Goal: Task Accomplishment & Management: Manage account settings

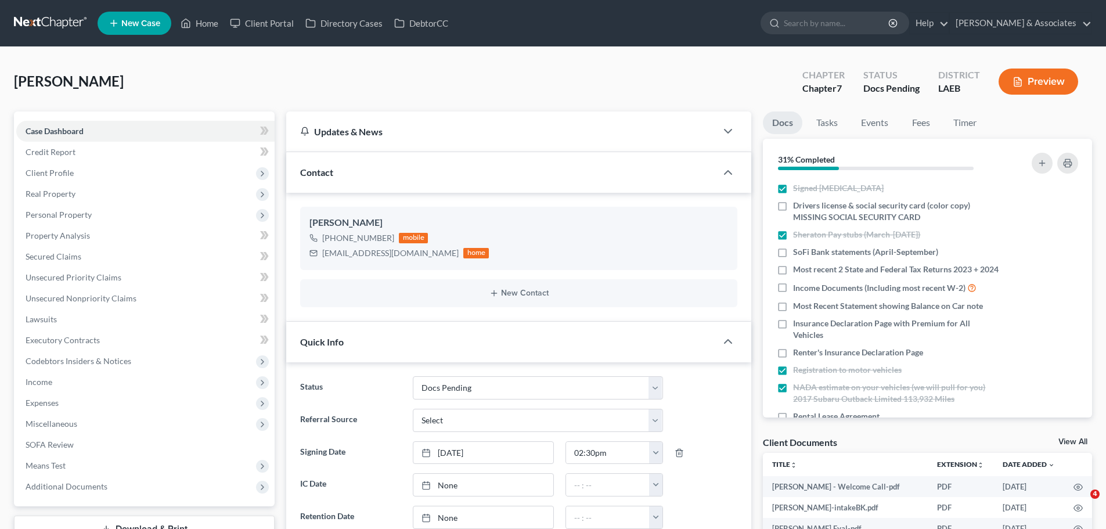
select select "6"
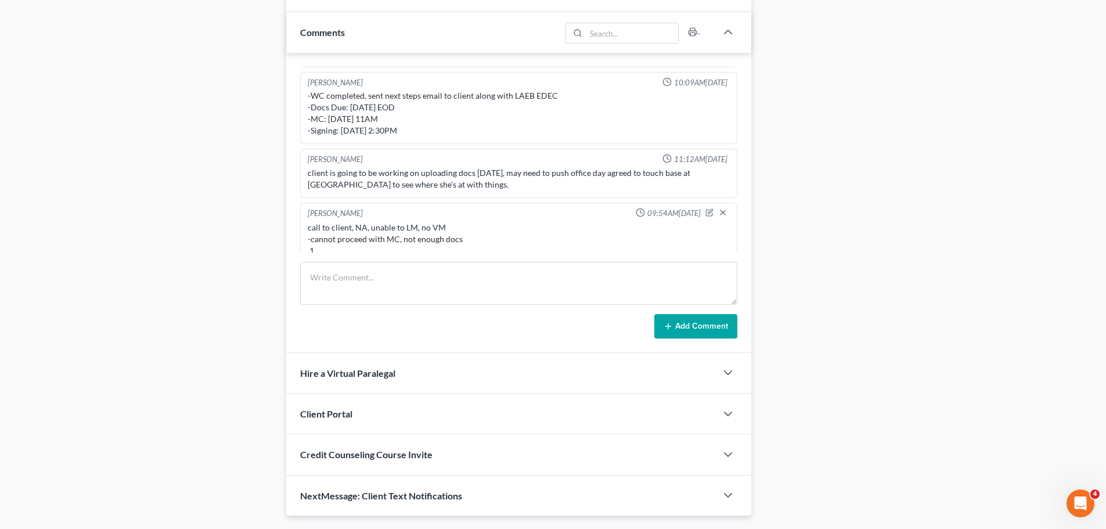
scroll to position [604, 0]
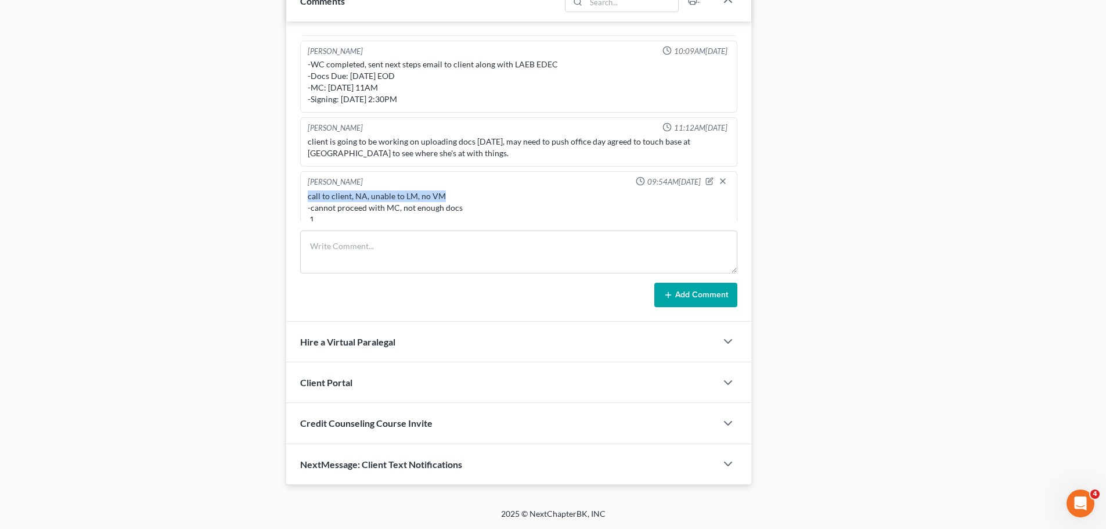
drag, startPoint x: 302, startPoint y: 185, endPoint x: 459, endPoint y: 178, distance: 156.9
click at [459, 178] on div "Christina Diment 09:54AM, 10/03/2025 call to client, NA, unable to LM, no VM -c…" at bounding box center [518, 202] width 437 height 62
copy div "call to client, NA, unable to LM, no VM"
click at [405, 253] on textarea at bounding box center [518, 252] width 437 height 43
paste textarea "call to client, NA, unable to LM, no VM"
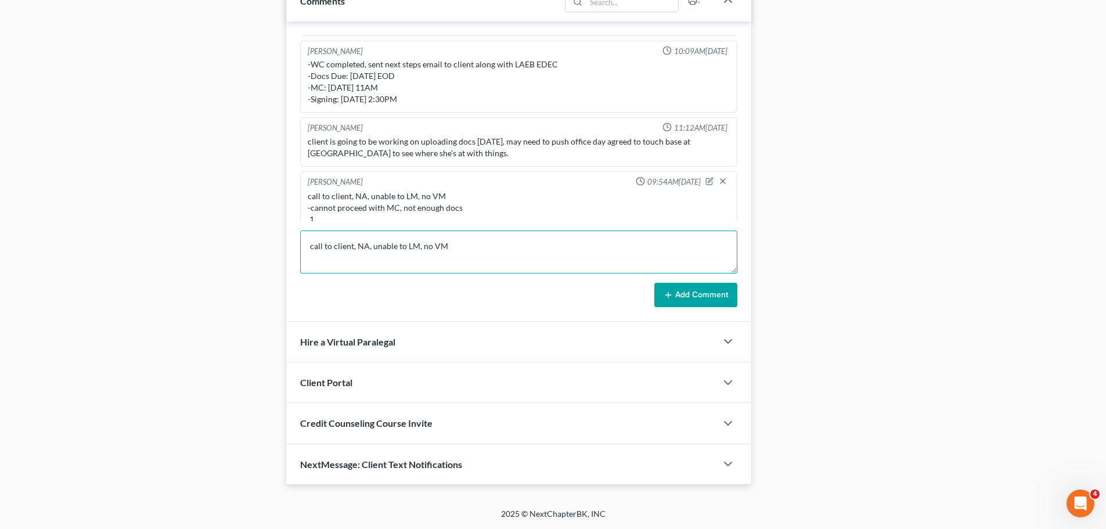
type textarea "call to client, NA, unable to LM, no VM"
click at [737, 294] on button "Add Comment" at bounding box center [695, 295] width 83 height 24
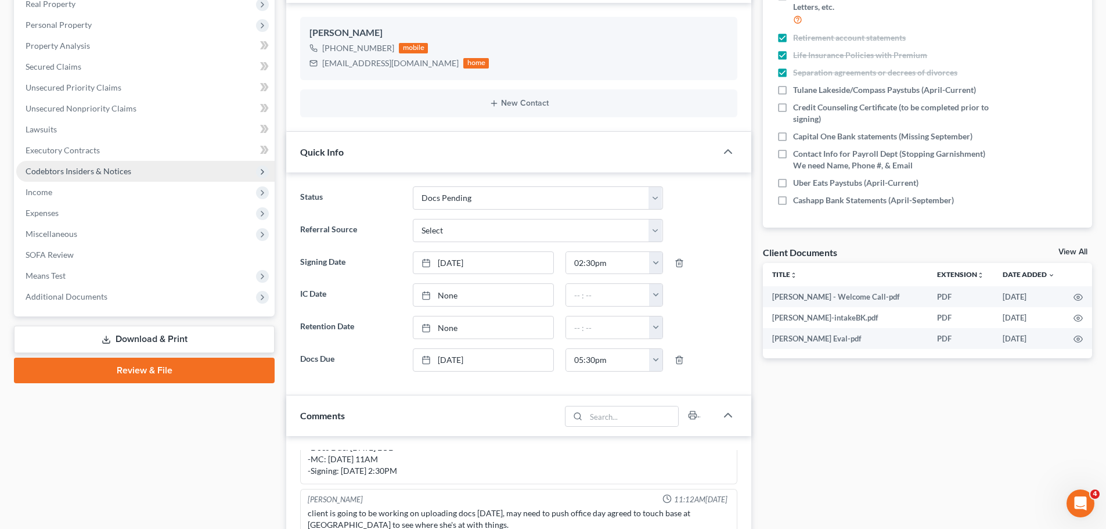
scroll to position [0, 0]
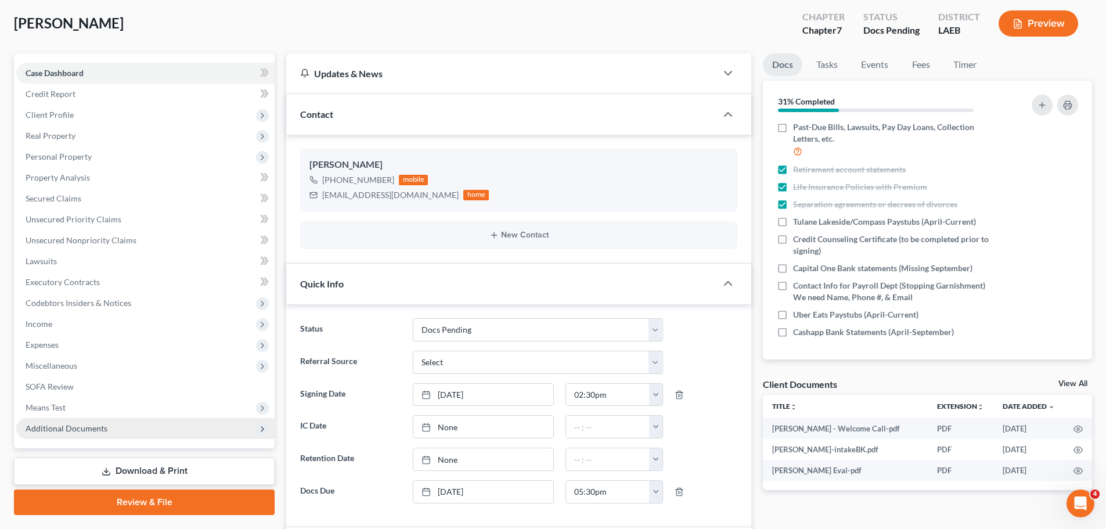
click at [62, 436] on span "Additional Documents" at bounding box center [145, 428] width 258 height 21
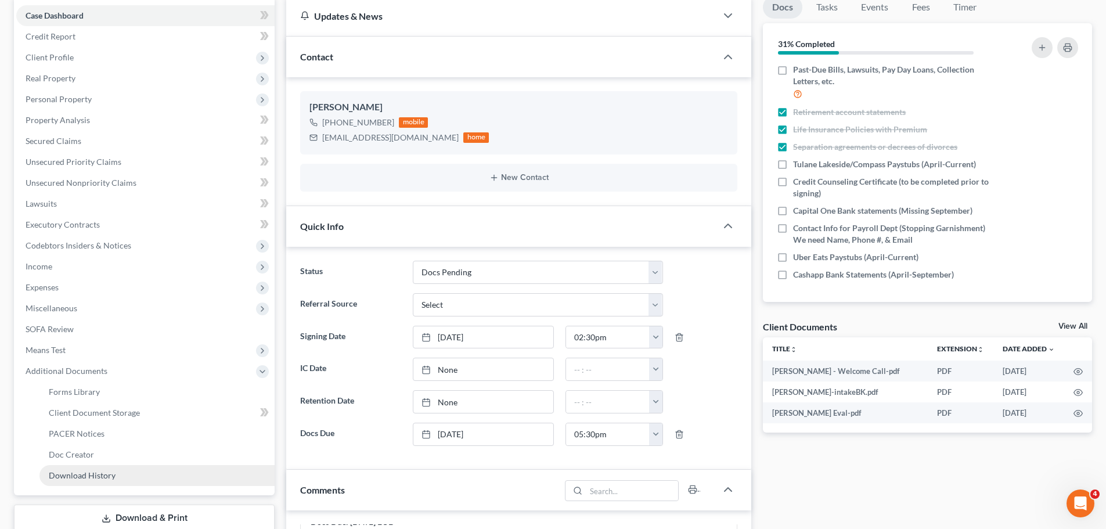
scroll to position [232, 0]
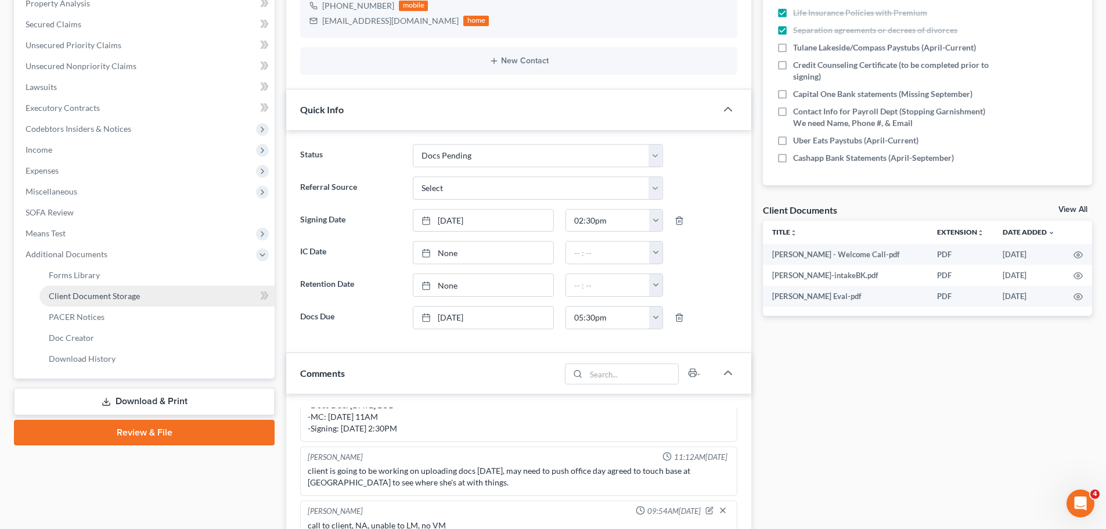
click at [87, 304] on link "Client Document Storage" at bounding box center [156, 296] width 235 height 21
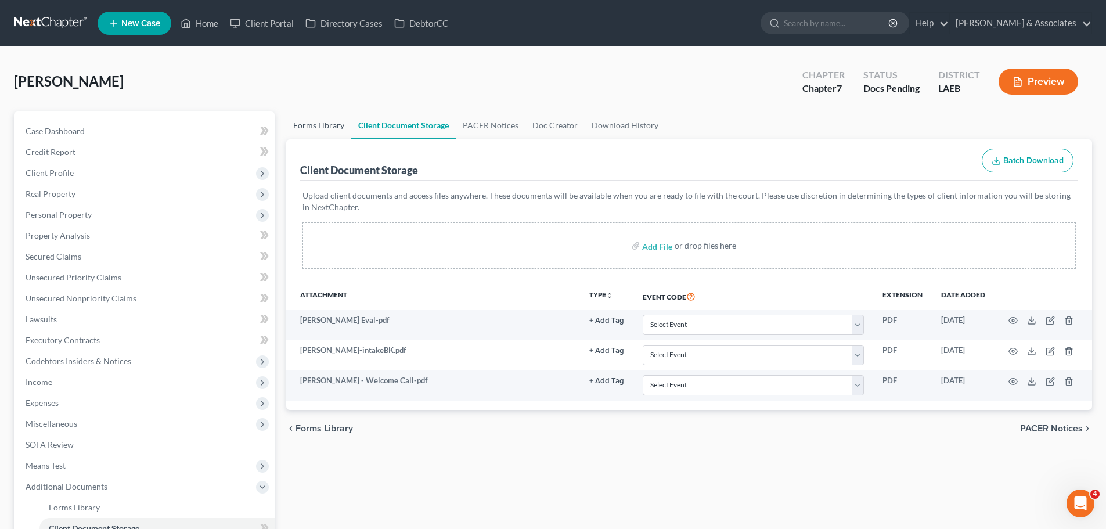
click at [324, 125] on link "Forms Library" at bounding box center [318, 125] width 65 height 28
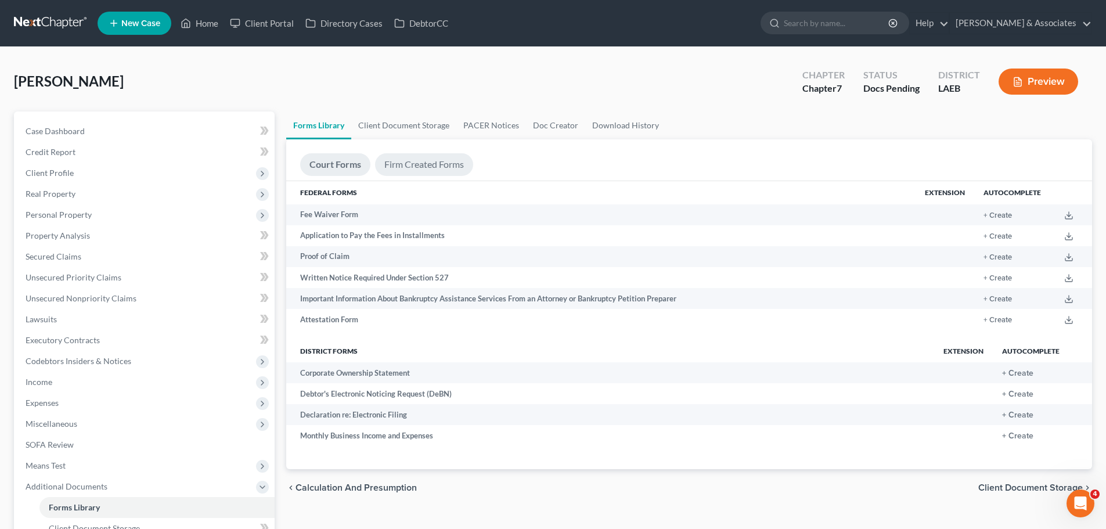
click at [441, 164] on link "Firm Created Forms" at bounding box center [424, 164] width 98 height 23
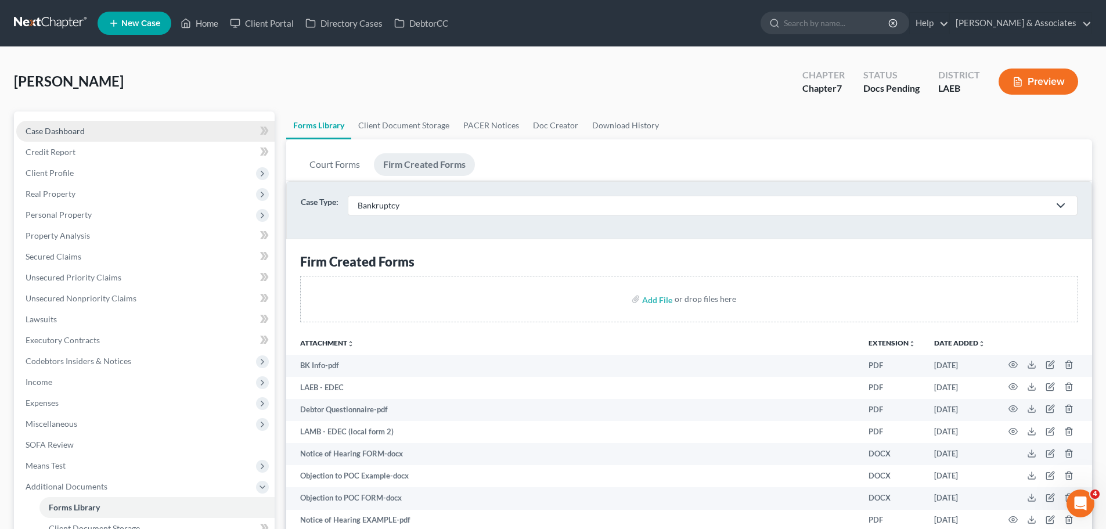
click at [136, 123] on link "Case Dashboard" at bounding box center [145, 131] width 258 height 21
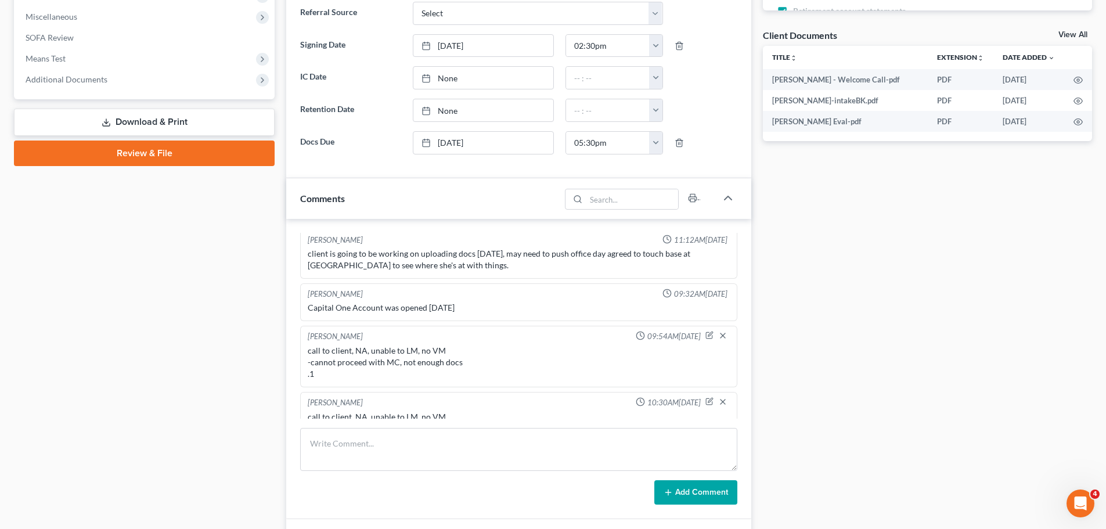
scroll to position [604, 0]
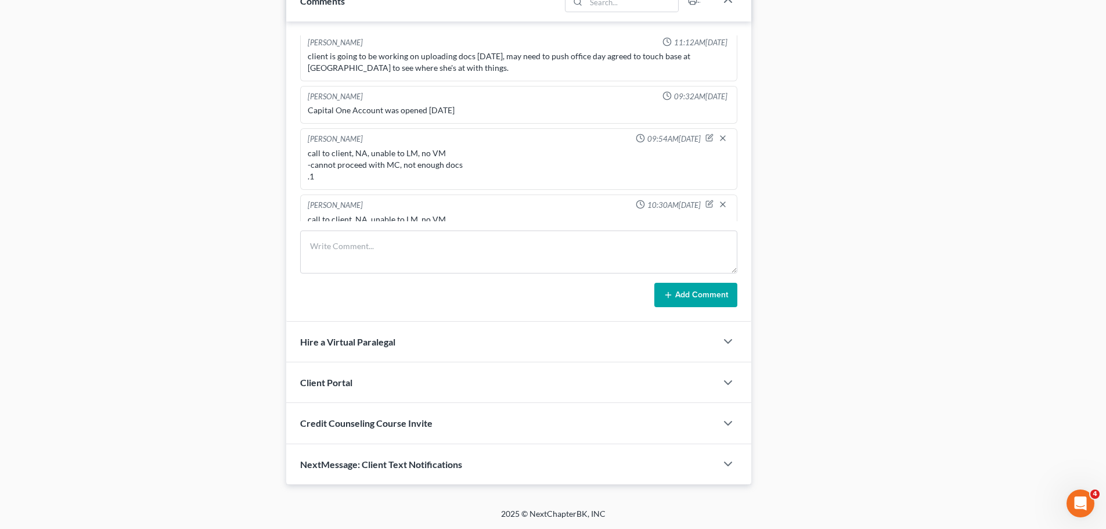
drag, startPoint x: 639, startPoint y: 315, endPoint x: 607, endPoint y: 303, distance: 33.4
click at [638, 316] on div "Richard Prunick 09:54AM, 06/17/2025 did eval with Kacey, has 22000 in GUS 20000…" at bounding box center [518, 171] width 465 height 300
click at [556, 242] on textarea at bounding box center [518, 252] width 437 height 43
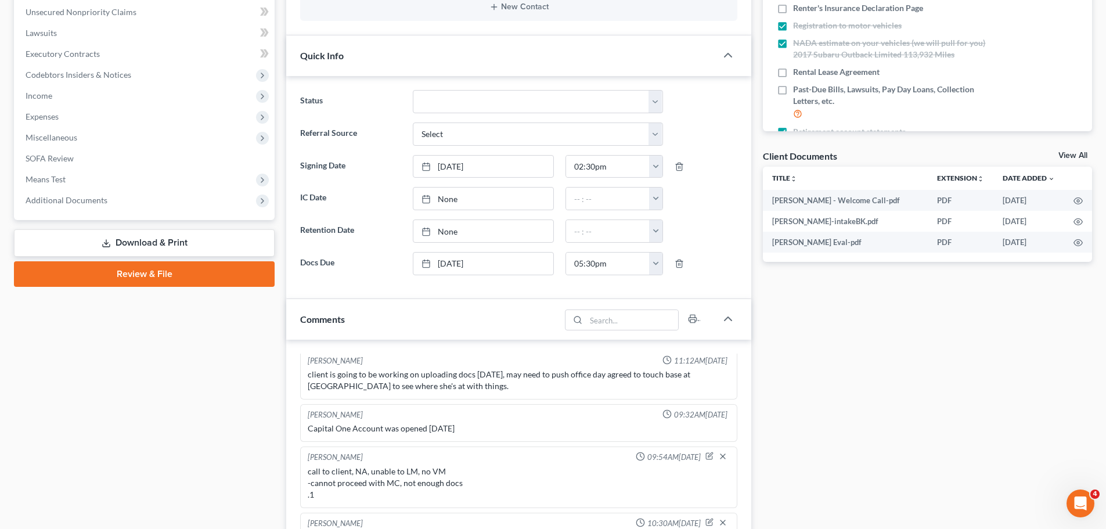
scroll to position [465, 0]
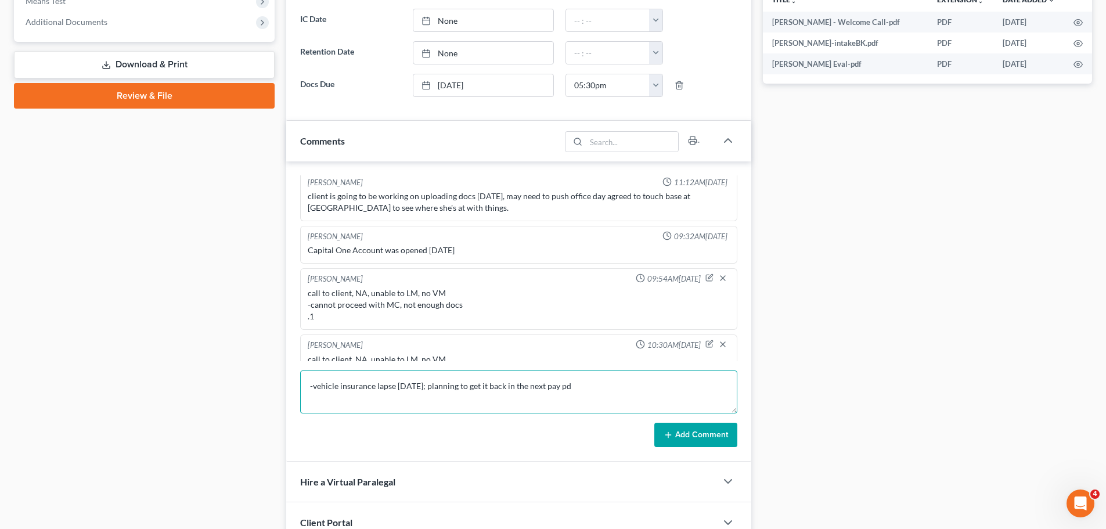
click at [598, 383] on textarea "-vehicle insurance lapse 9.26.25; planning to get it back in the next pay pd" at bounding box center [518, 391] width 437 height 43
click at [585, 402] on textarea "-vehicle insurance lapse 9.26.25; planning to get it back in the next pay pd" at bounding box center [518, 391] width 437 height 43
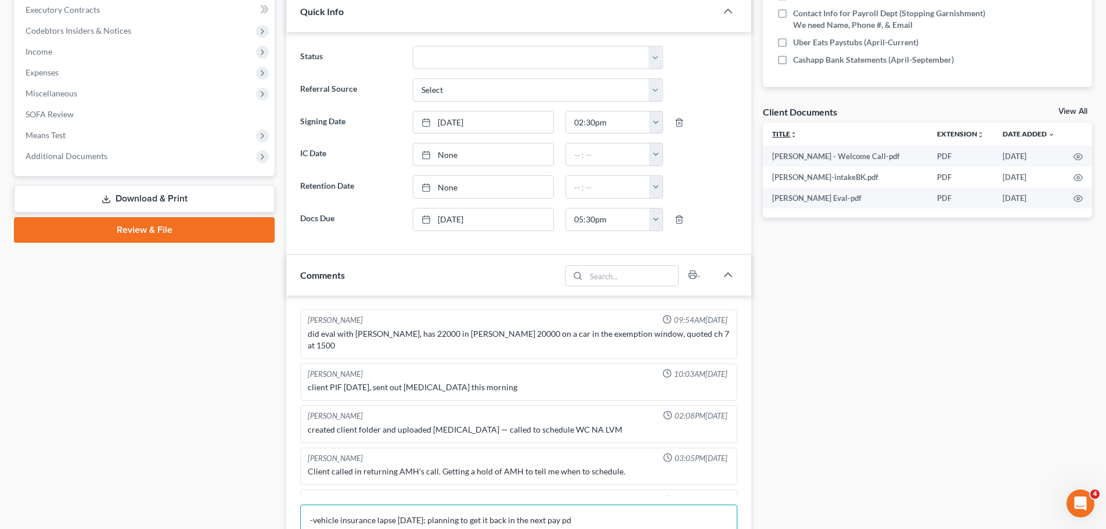
scroll to position [604, 0]
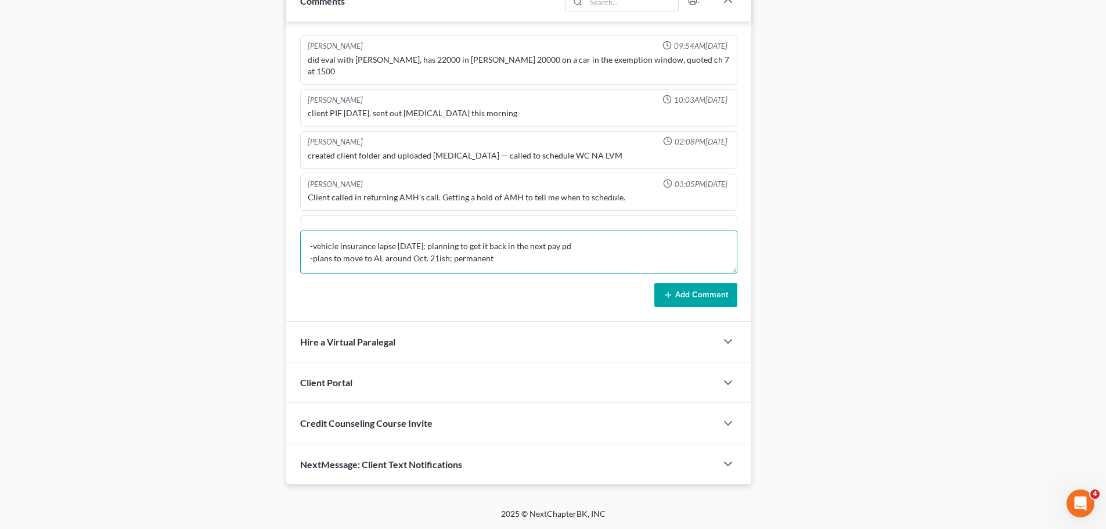
click at [595, 265] on textarea "-vehicle insurance lapse 9.26.25; planning to get it back in the next pay pd -p…" at bounding box center [518, 252] width 437 height 43
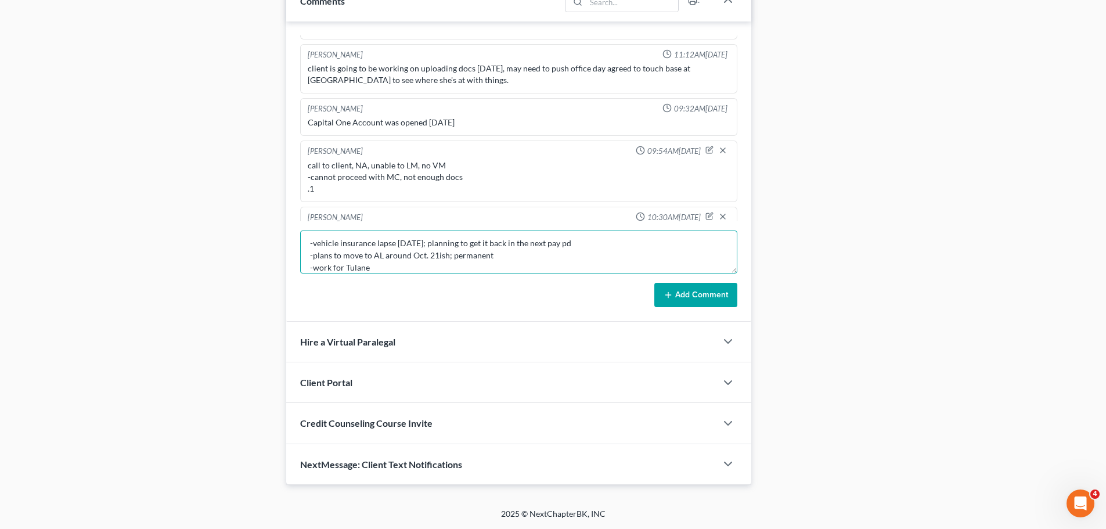
click at [585, 267] on textarea "-vehicle insurance lapse 9.26.25; planning to get it back in the next pay pd -p…" at bounding box center [518, 252] width 437 height 43
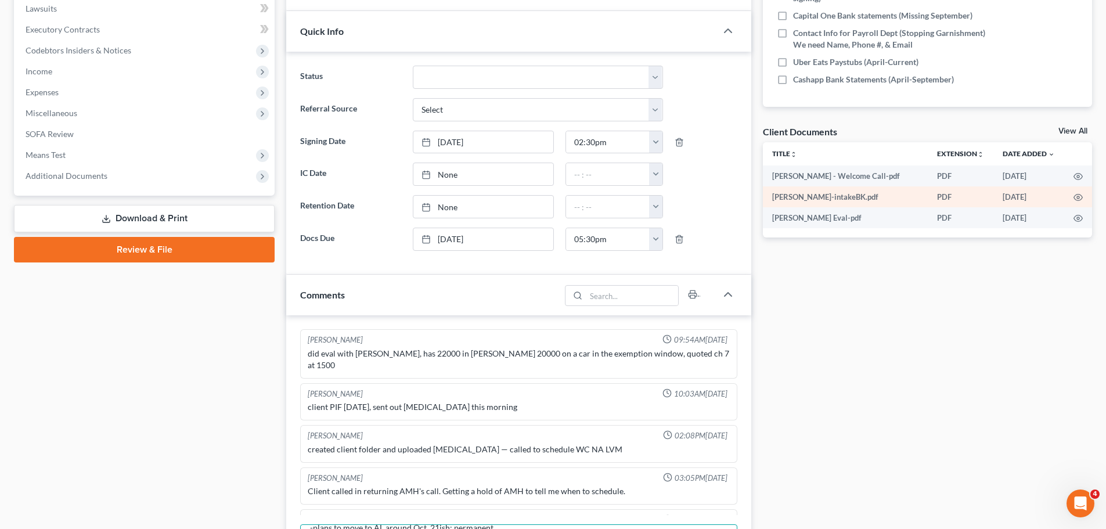
scroll to position [0, 0]
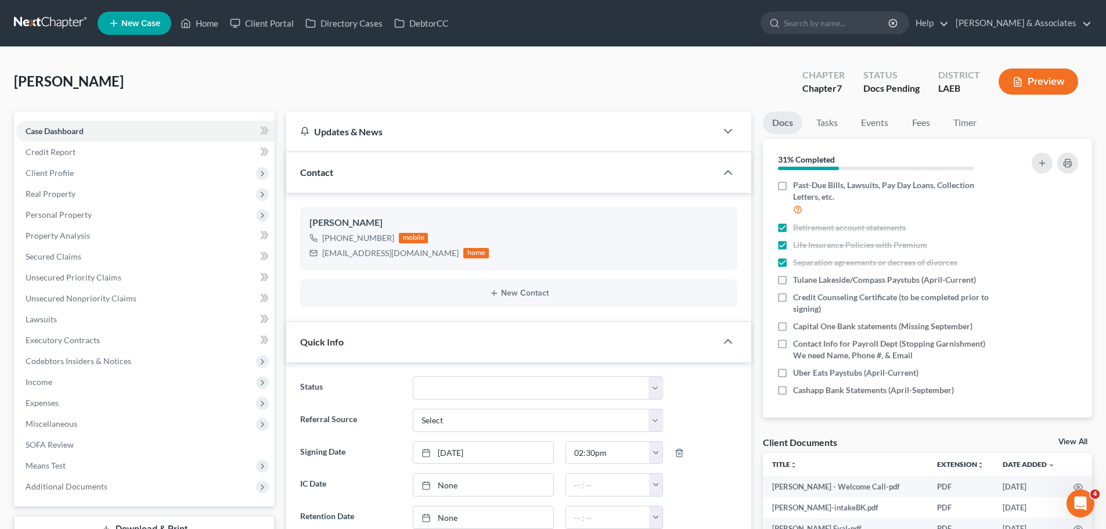
type textarea "-vehicle insurance lapse 9.26.25; planning to get it back in the next pay pd -p…"
click at [542, 98] on div "Hudson, Kacey Upgraded Chapter Chapter 7 Status Docs Pending District LAEB Prev…" at bounding box center [553, 86] width 1078 height 51
click at [532, 85] on div "Hudson, Kacey Upgraded Chapter Chapter 7 Status Docs Pending District LAEB Prev…" at bounding box center [553, 86] width 1078 height 51
drag, startPoint x: 539, startPoint y: 149, endPoint x: 541, endPoint y: 190, distance: 41.2
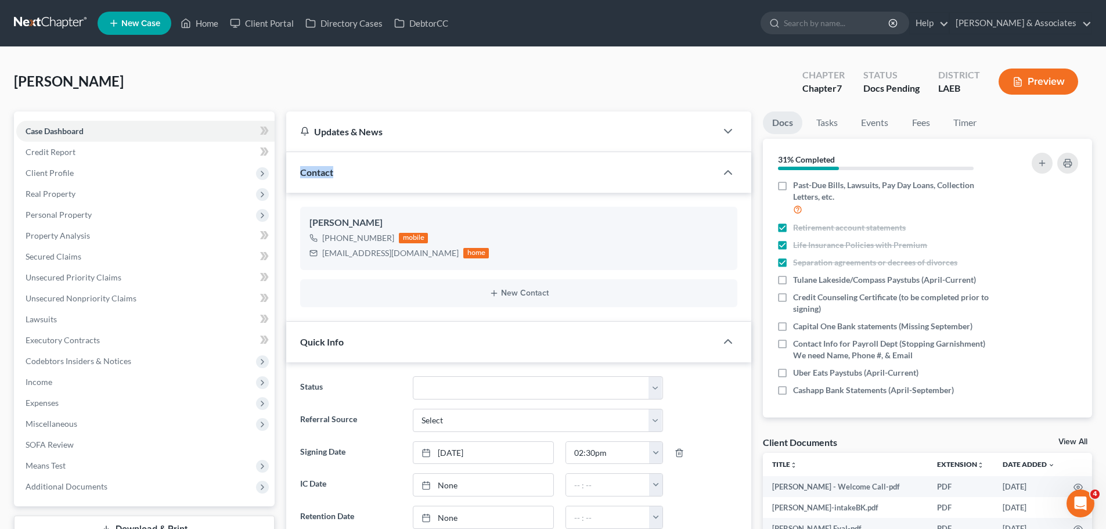
drag, startPoint x: 341, startPoint y: 92, endPoint x: 391, endPoint y: 84, distance: 51.2
click at [341, 92] on div "Hudson, Kacey Upgraded Chapter Chapter 7 Status Docs Pending District LAEB Prev…" at bounding box center [553, 86] width 1078 height 51
click at [500, 86] on div "Hudson, Kacey Upgraded Chapter Chapter 7 Status Docs Pending District LAEB Prev…" at bounding box center [553, 86] width 1078 height 51
click at [502, 85] on div "Hudson, Kacey Upgraded Chapter Chapter 7 Status Docs Pending District LAEB Prev…" at bounding box center [553, 86] width 1078 height 51
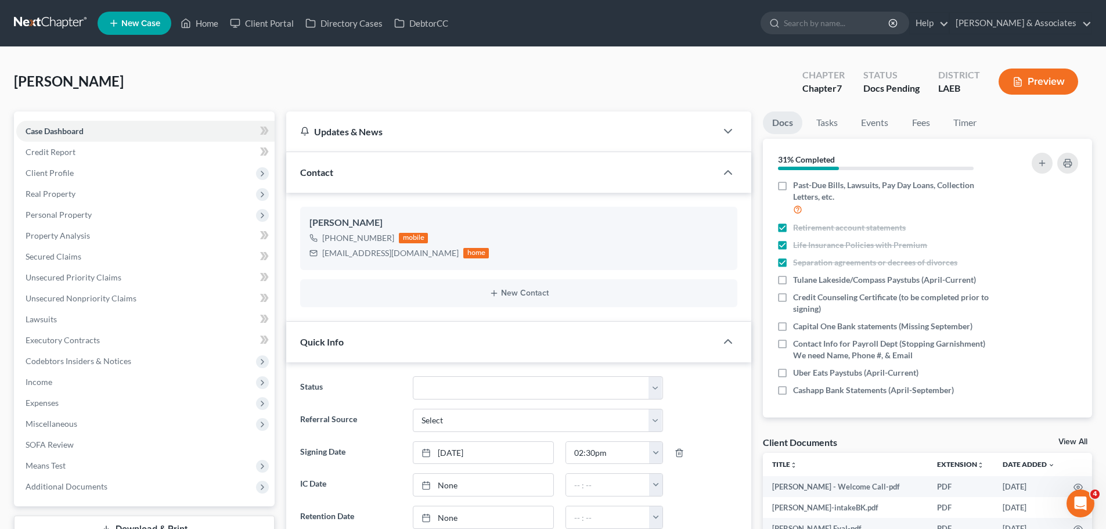
click at [575, 82] on div "Hudson, Kacey Upgraded Chapter Chapter 7 Status Docs Pending District LAEB Prev…" at bounding box center [553, 86] width 1078 height 51
click at [921, 437] on div "Client Documents View All" at bounding box center [927, 444] width 329 height 17
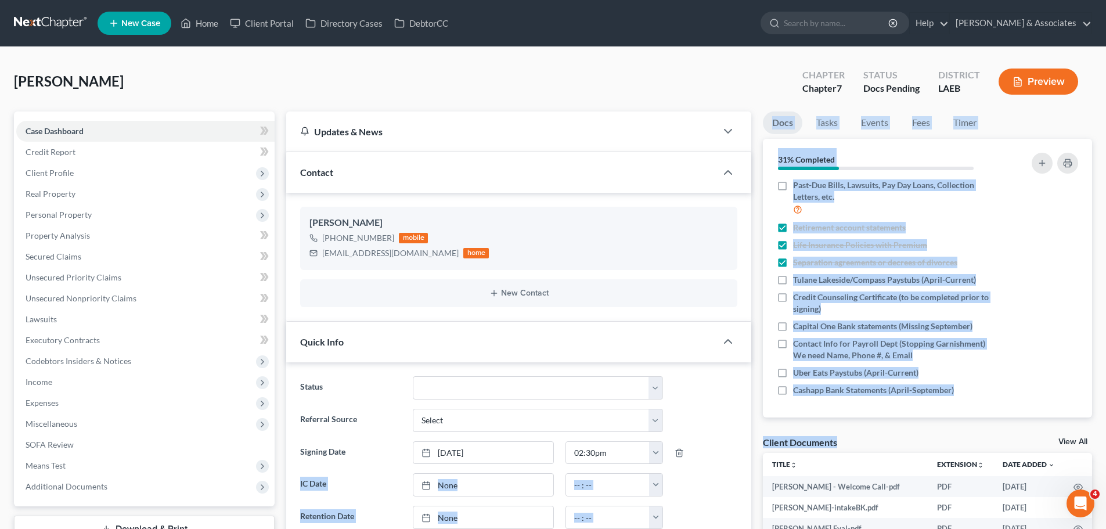
drag, startPoint x: 845, startPoint y: 441, endPoint x: 757, endPoint y: 428, distance: 88.7
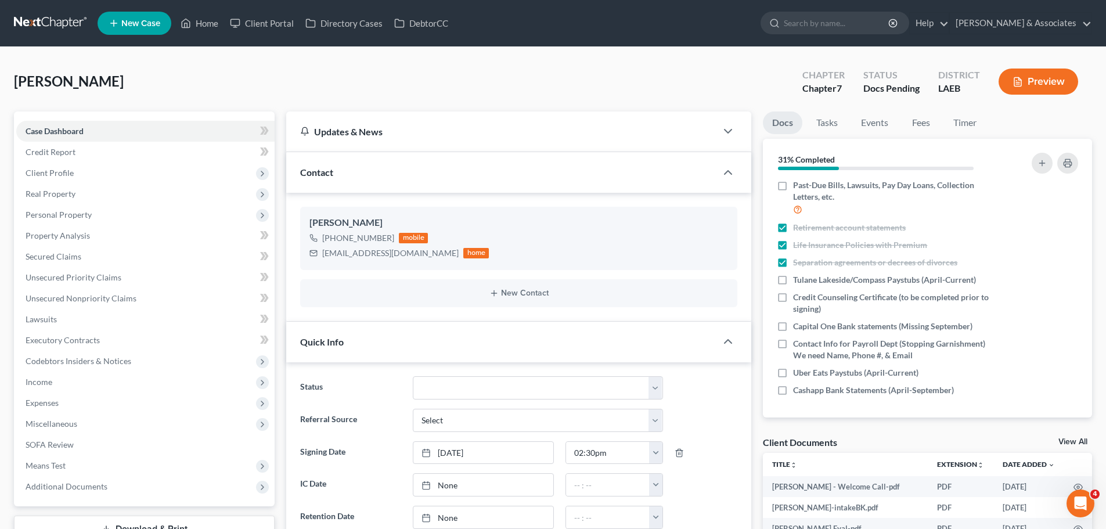
drag, startPoint x: 754, startPoint y: 430, endPoint x: 870, endPoint y: 442, distance: 116.2
click at [870, 442] on div "Client Documents View All" at bounding box center [927, 444] width 329 height 17
click at [865, 443] on div "Client Documents View All" at bounding box center [927, 444] width 329 height 17
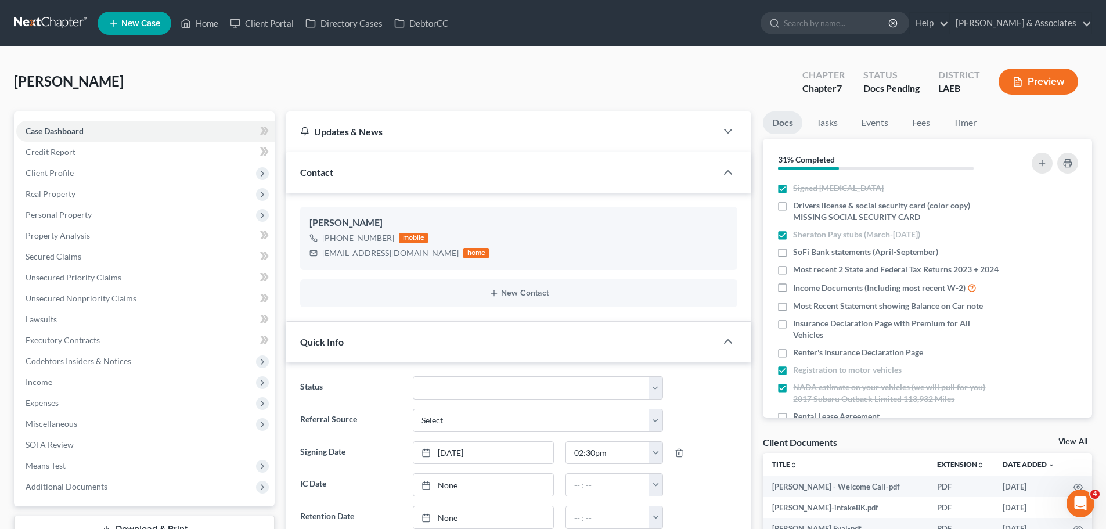
click at [870, 439] on div "Client Documents View All" at bounding box center [927, 444] width 329 height 17
drag, startPoint x: 758, startPoint y: 438, endPoint x: 1099, endPoint y: 447, distance: 341.0
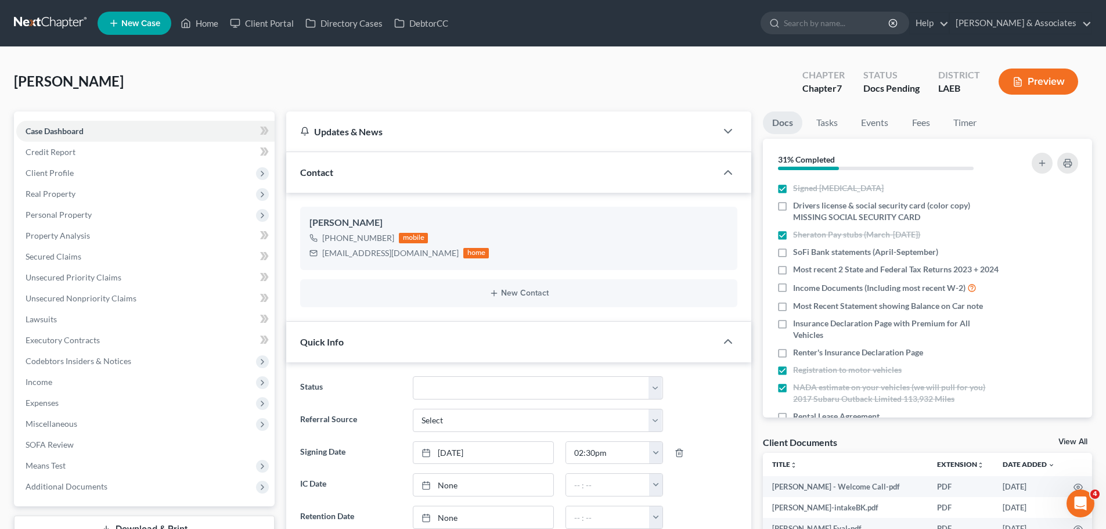
drag, startPoint x: 759, startPoint y: 437, endPoint x: 1092, endPoint y: 442, distance: 333.4
click at [361, 82] on div "Hudson, Kacey Upgraded Chapter Chapter 7 Status Docs Pending District LAEB Prev…" at bounding box center [553, 86] width 1078 height 51
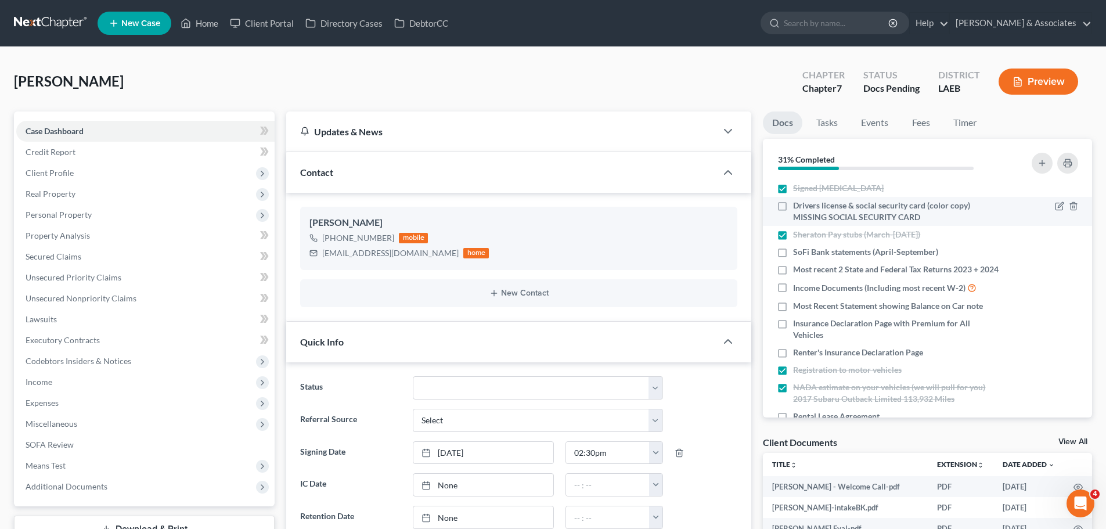
click at [815, 213] on span "Drivers license & social security card (color copy) MISSING SOCIAL SECURITY CARD" at bounding box center [896, 211] width 207 height 23
click at [805, 207] on input "Drivers license & social security card (color copy) MISSING SOCIAL SECURITY CARD" at bounding box center [802, 204] width 8 height 8
checkbox input "true"
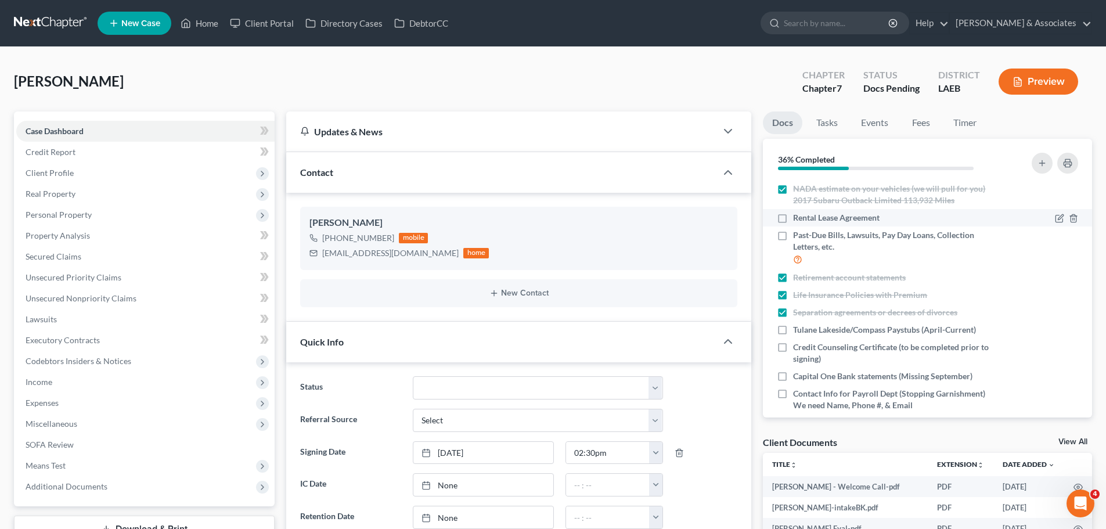
scroll to position [260, 0]
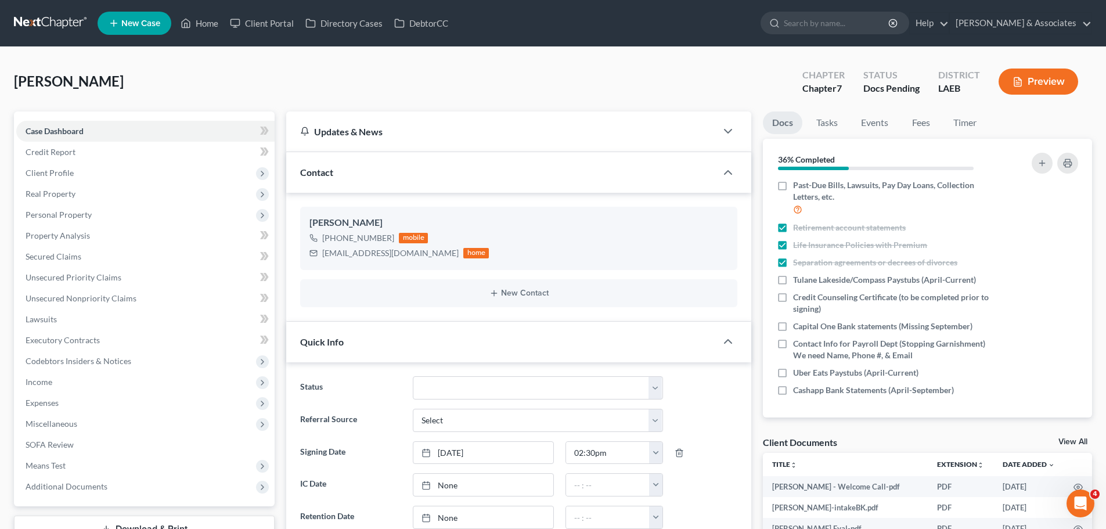
click at [878, 442] on div "Client Documents View All" at bounding box center [927, 444] width 329 height 17
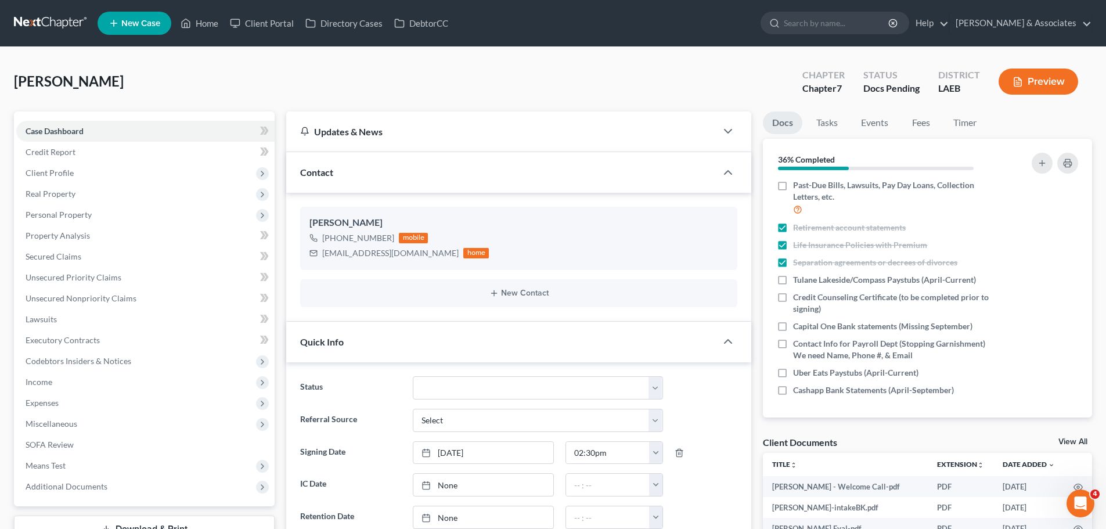
click at [878, 442] on div "Client Documents View All" at bounding box center [927, 444] width 329 height 17
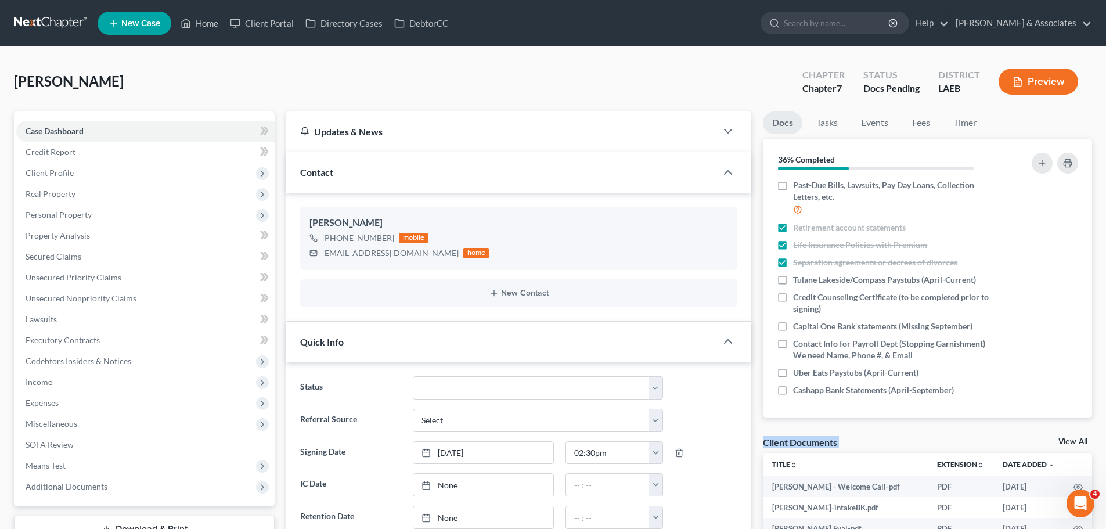
click at [878, 442] on div "Client Documents View All" at bounding box center [927, 444] width 329 height 17
click at [881, 438] on div "Client Documents View All" at bounding box center [927, 444] width 329 height 17
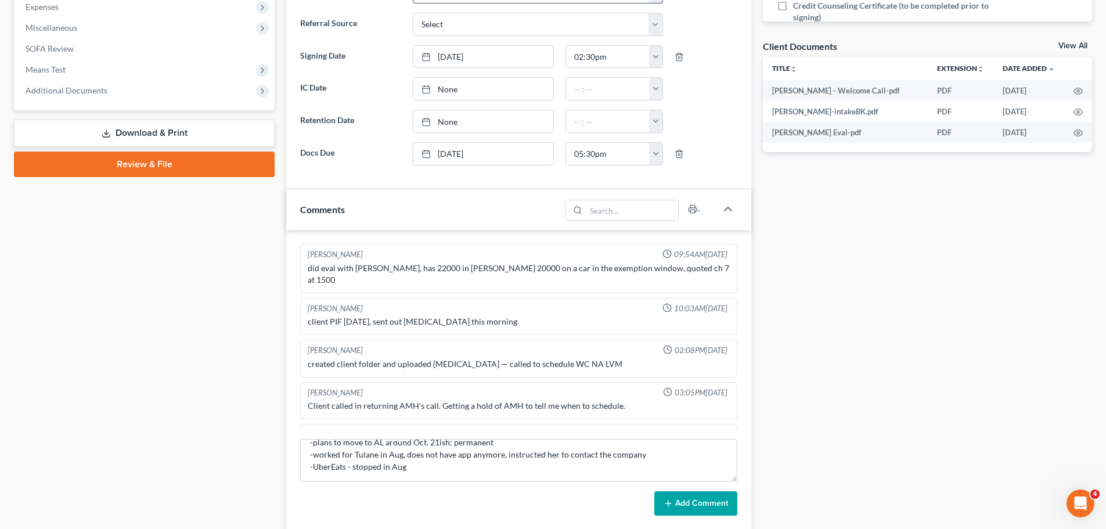
scroll to position [406, 0]
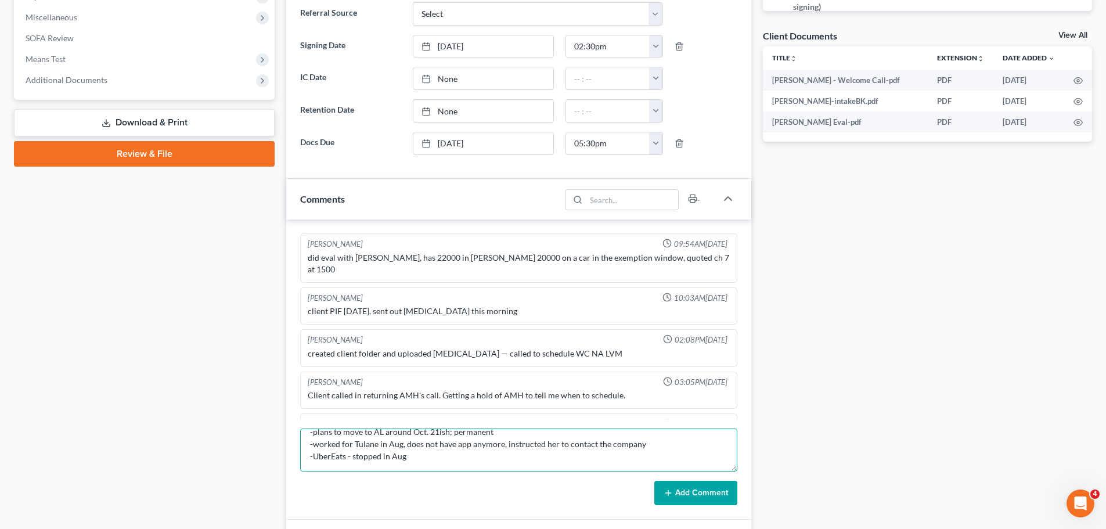
click at [498, 462] on textarea "-vehicle insurance lapse 9.26.25; planning to get it back in the next pay pd -p…" at bounding box center [518, 450] width 437 height 43
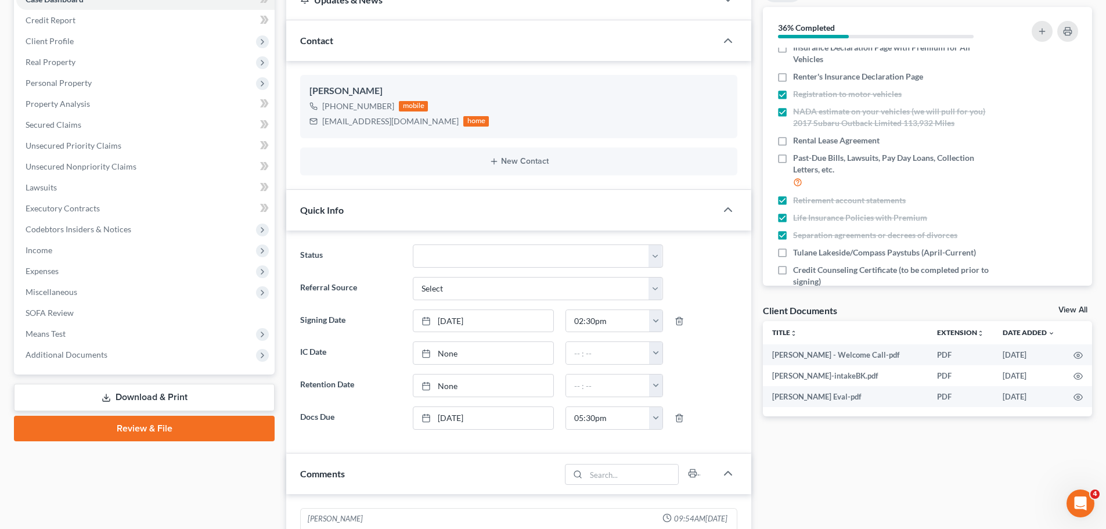
scroll to position [0, 0]
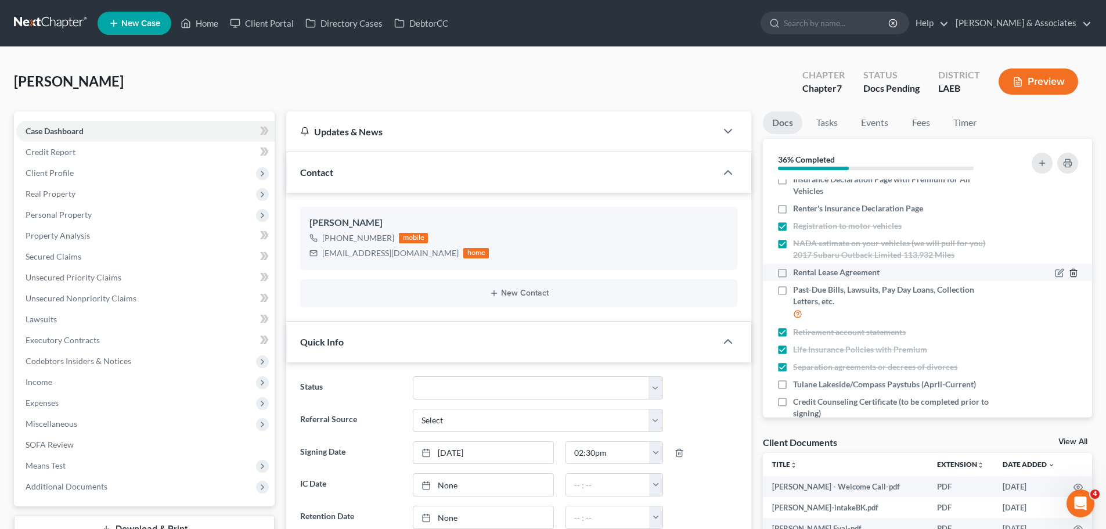
type textarea "-vehicle insurance lapse 9.26.25; planning to get it back in the next pay pd -p…"
click at [1069, 278] on icon "button" at bounding box center [1073, 272] width 9 height 9
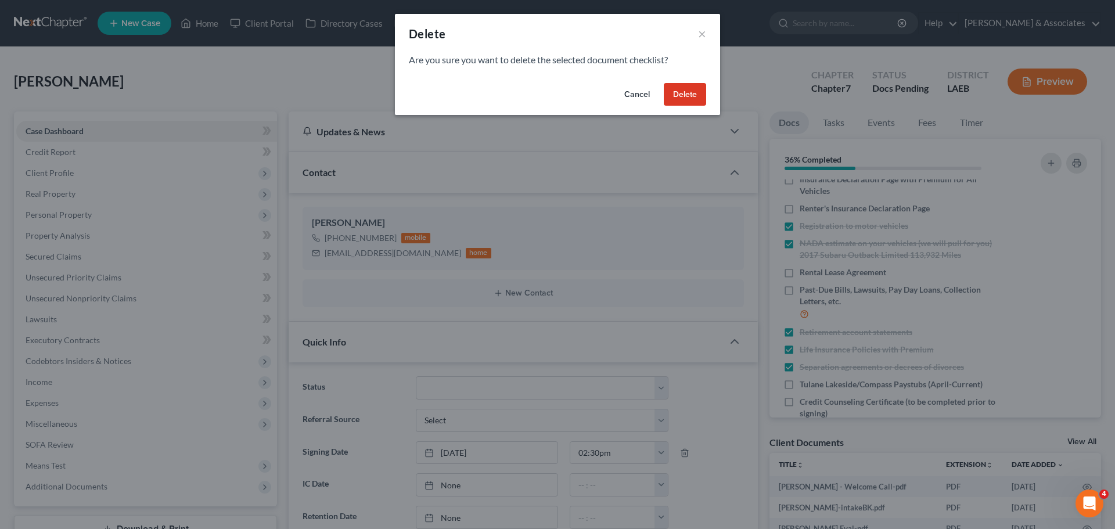
click at [677, 95] on button "Delete" at bounding box center [685, 94] width 42 height 23
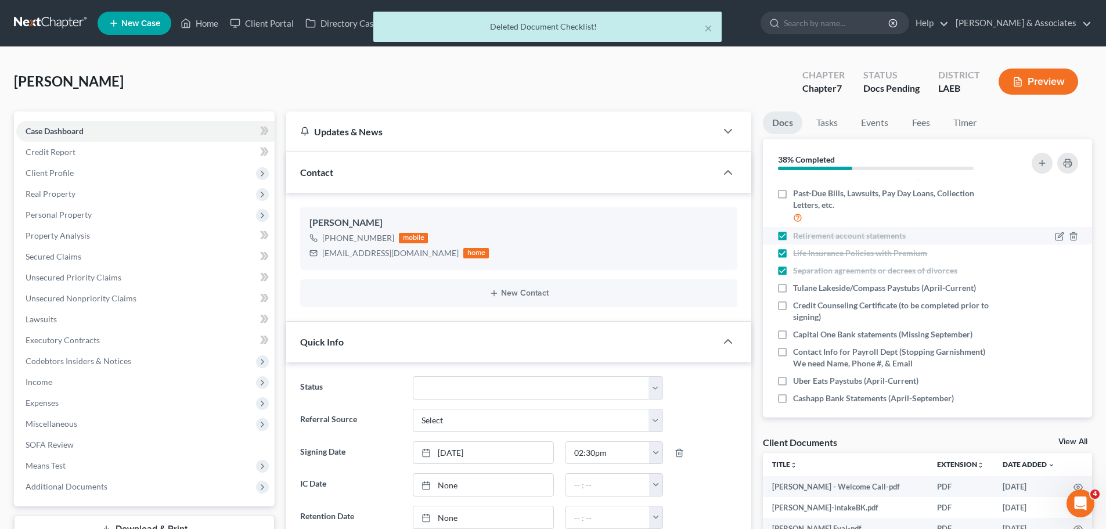
scroll to position [243, 0]
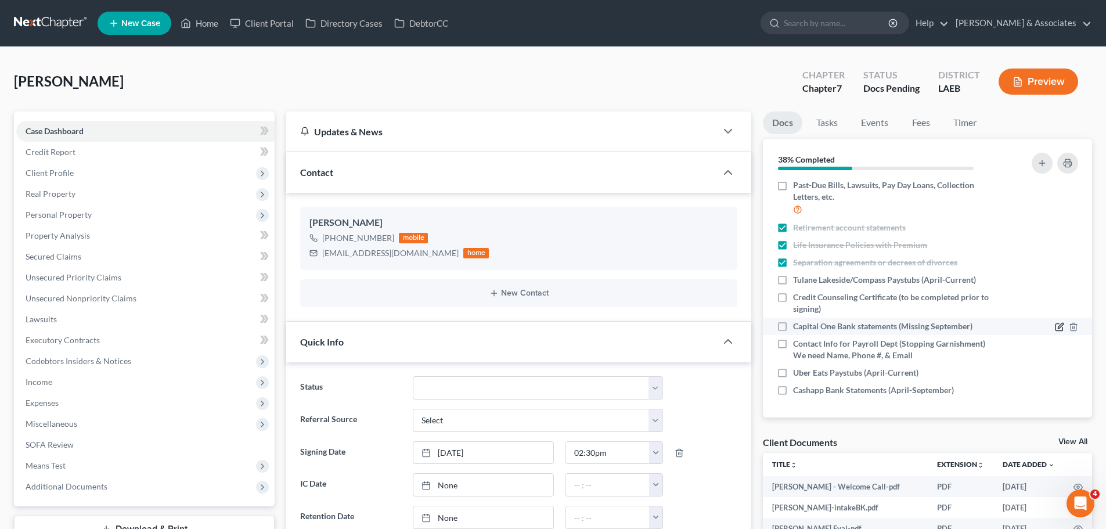
click at [1056, 324] on icon "button" at bounding box center [1059, 327] width 7 height 7
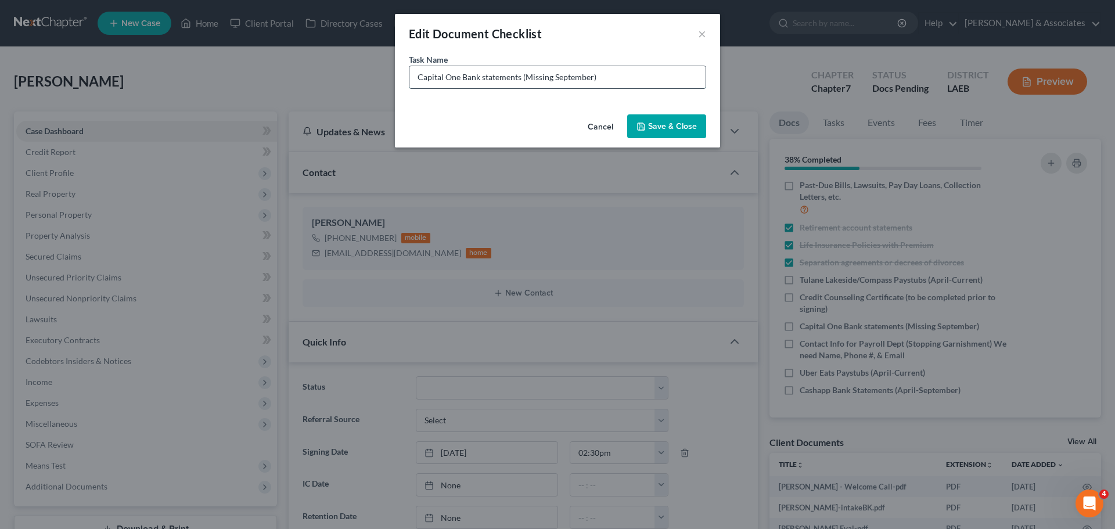
click at [523, 80] on input "Capital One Bank statements (Missing September)" at bounding box center [557, 77] width 296 height 22
click at [698, 35] on button "×" at bounding box center [702, 34] width 8 height 14
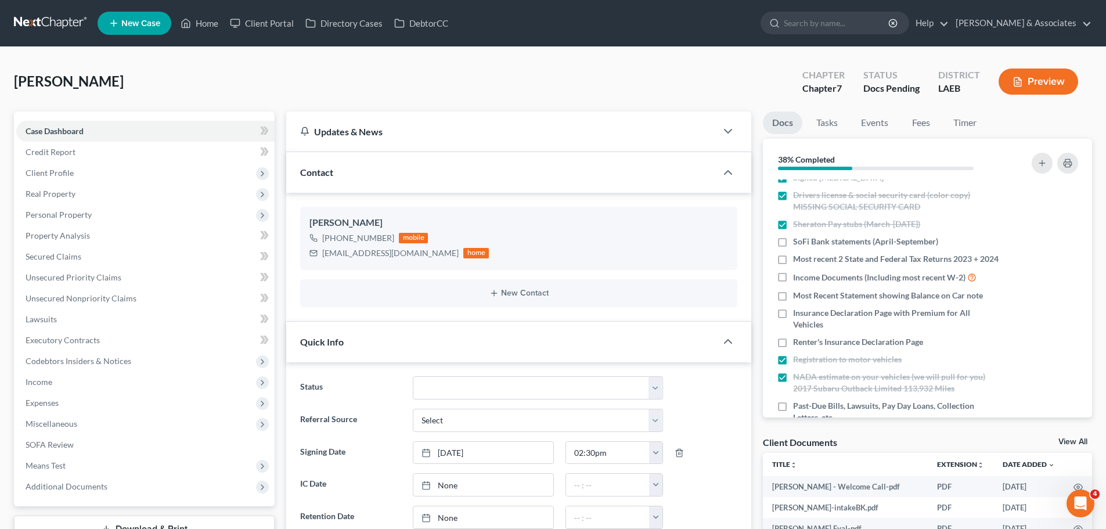
scroll to position [0, 0]
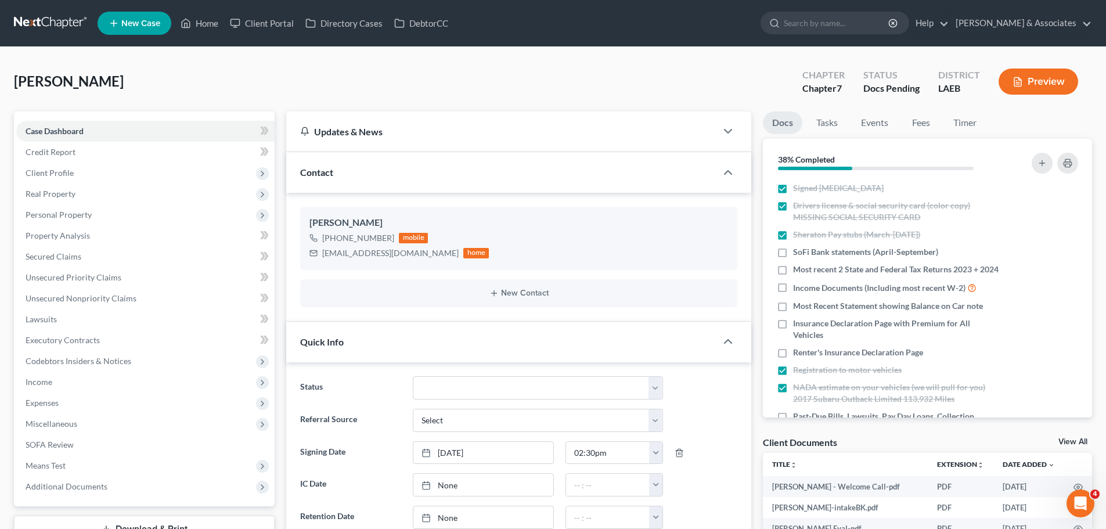
click at [873, 440] on div "Client Documents View All" at bounding box center [927, 444] width 329 height 17
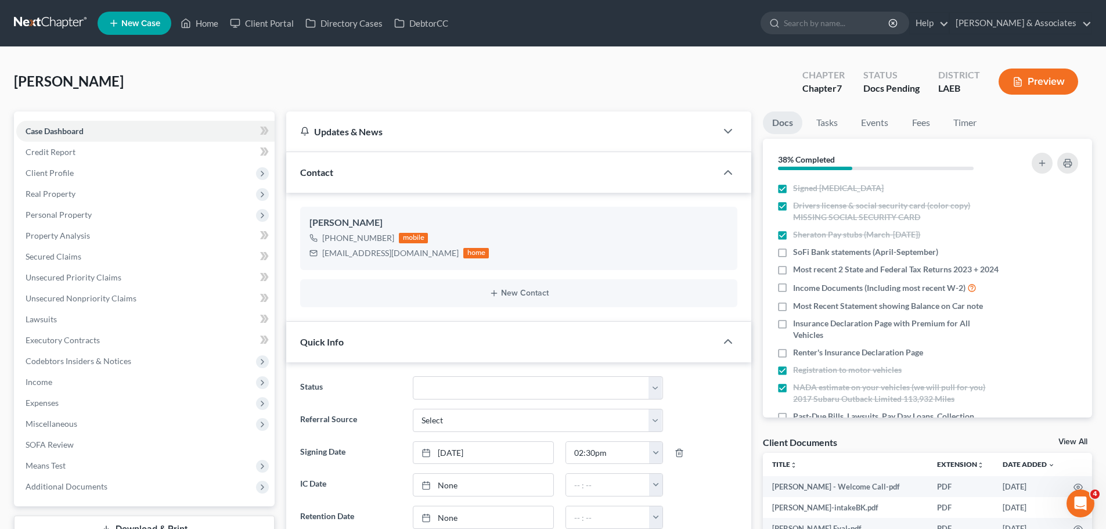
drag, startPoint x: 789, startPoint y: 65, endPoint x: 965, endPoint y: 88, distance: 177.4
click at [965, 88] on div "Chapter Chapter 7 Status Docs Pending District LAEB Preview" at bounding box center [941, 81] width 304 height 41
click at [965, 88] on div "LAEB" at bounding box center [959, 88] width 42 height 13
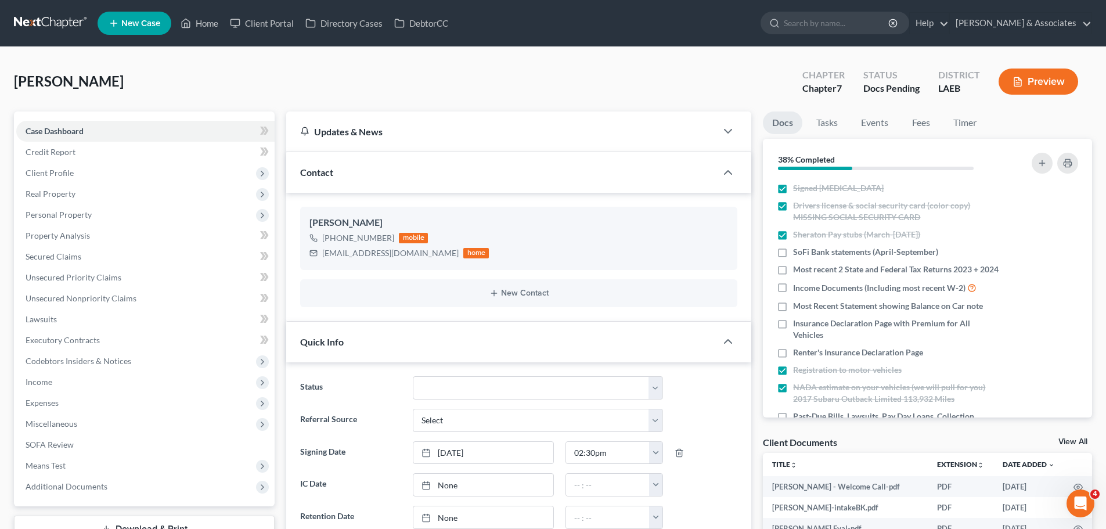
click at [965, 88] on div "LAEB" at bounding box center [959, 88] width 42 height 13
drag, startPoint x: 965, startPoint y: 88, endPoint x: 958, endPoint y: 87, distance: 7.6
click at [965, 88] on div "LAEB" at bounding box center [959, 88] width 42 height 13
click at [956, 87] on div "LAEB" at bounding box center [959, 88] width 42 height 13
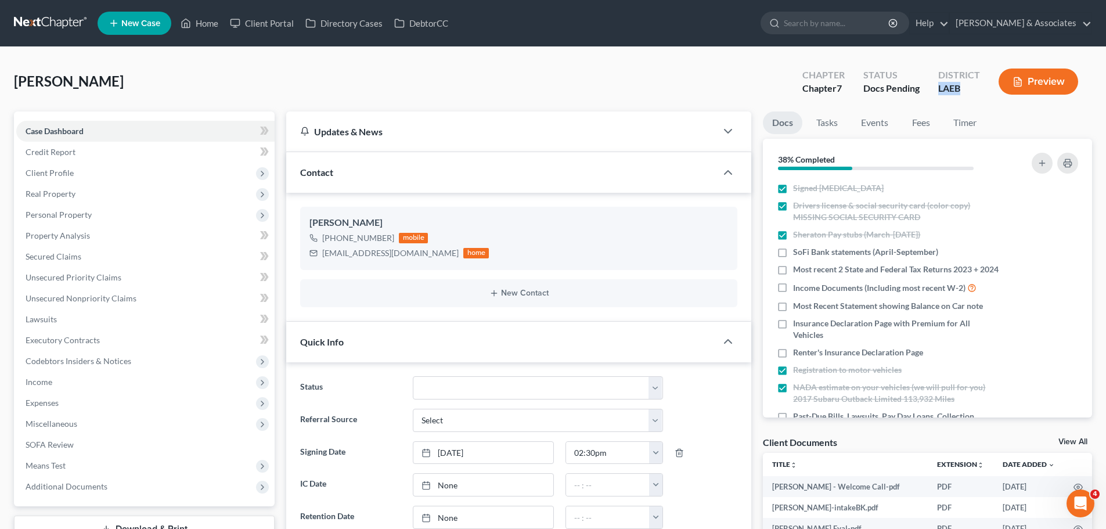
click at [955, 87] on div "LAEB" at bounding box center [959, 88] width 42 height 13
click at [945, 87] on div "LAEB" at bounding box center [959, 88] width 42 height 13
click at [956, 88] on div "LAEB" at bounding box center [959, 88] width 42 height 13
drag, startPoint x: 963, startPoint y: 88, endPoint x: 799, endPoint y: 67, distance: 165.7
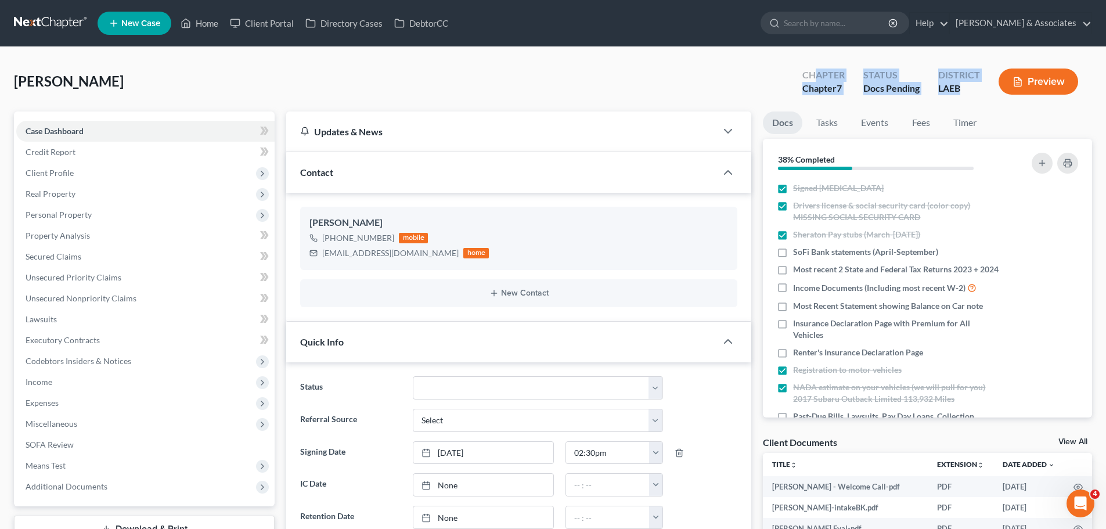
click at [812, 69] on div "Chapter Chapter 7 Status Docs Pending District LAEB Preview" at bounding box center [942, 83] width 299 height 34
click at [825, 74] on div "Chapter" at bounding box center [824, 75] width 42 height 13
click at [826, 78] on div "Chapter" at bounding box center [824, 75] width 42 height 13
click at [804, 77] on div "Chapter" at bounding box center [824, 75] width 42 height 13
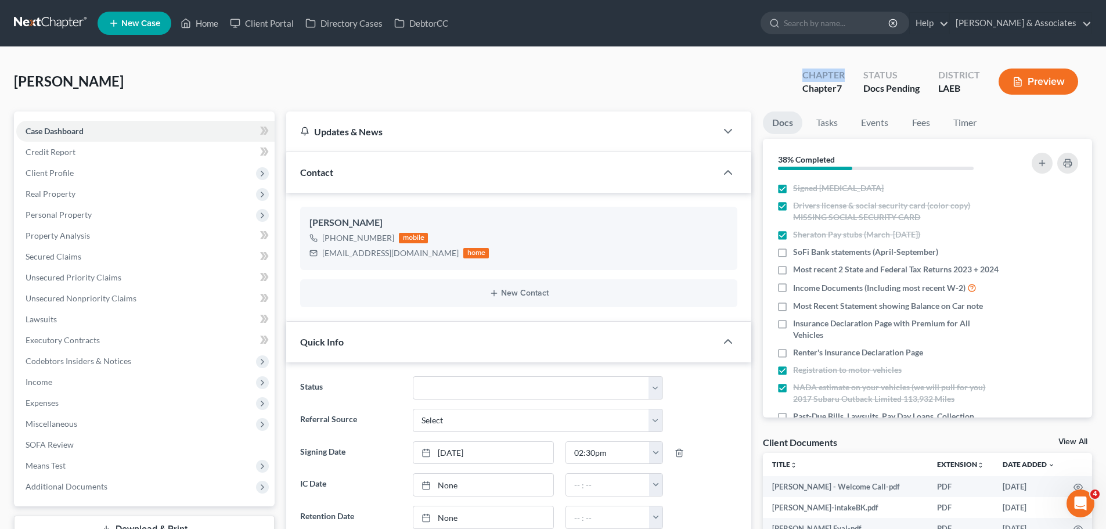
click at [804, 77] on div "Chapter" at bounding box center [824, 75] width 42 height 13
click at [398, 253] on div "kaceyhudson@yahoo.com" at bounding box center [390, 253] width 136 height 12
click at [397, 254] on div "kaceyhudson@yahoo.com" at bounding box center [390, 253] width 136 height 12
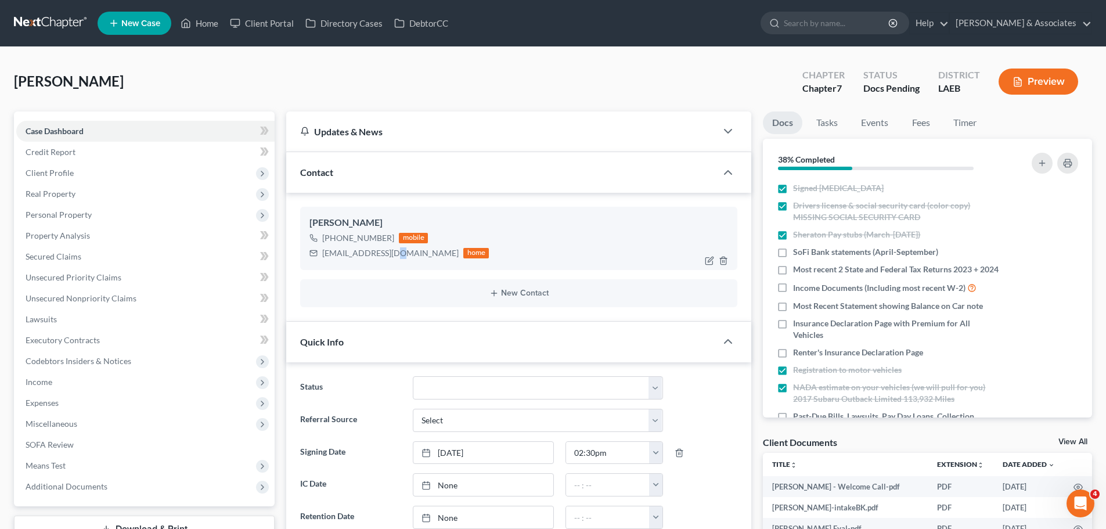
click at [397, 254] on div "kaceyhudson@yahoo.com" at bounding box center [390, 253] width 136 height 12
click at [379, 254] on div "kaceyhudson@yahoo.com" at bounding box center [390, 253] width 136 height 12
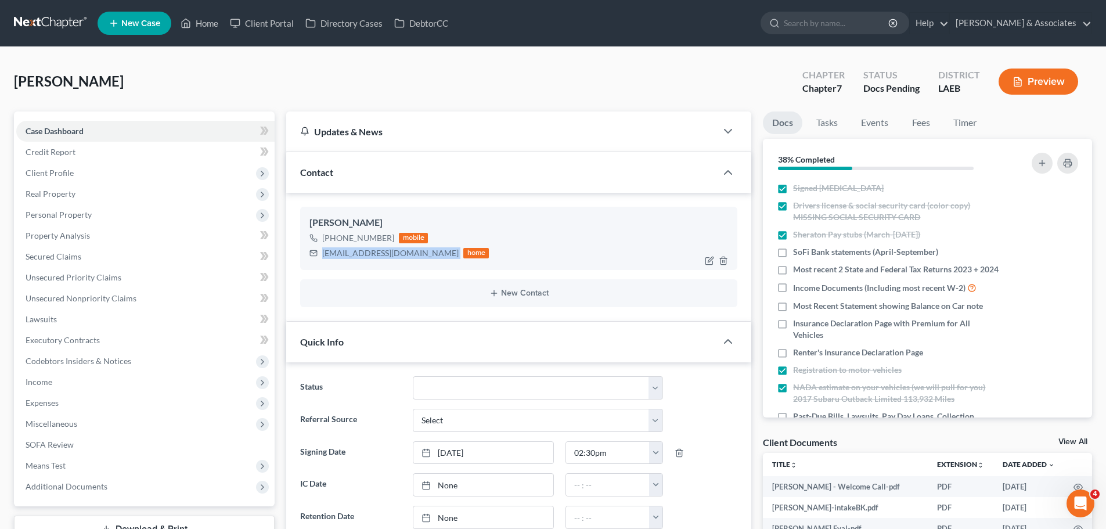
click at [379, 254] on div "kaceyhudson@yahoo.com" at bounding box center [390, 253] width 136 height 12
click at [379, 253] on div "kaceyhudson@yahoo.com" at bounding box center [390, 253] width 136 height 12
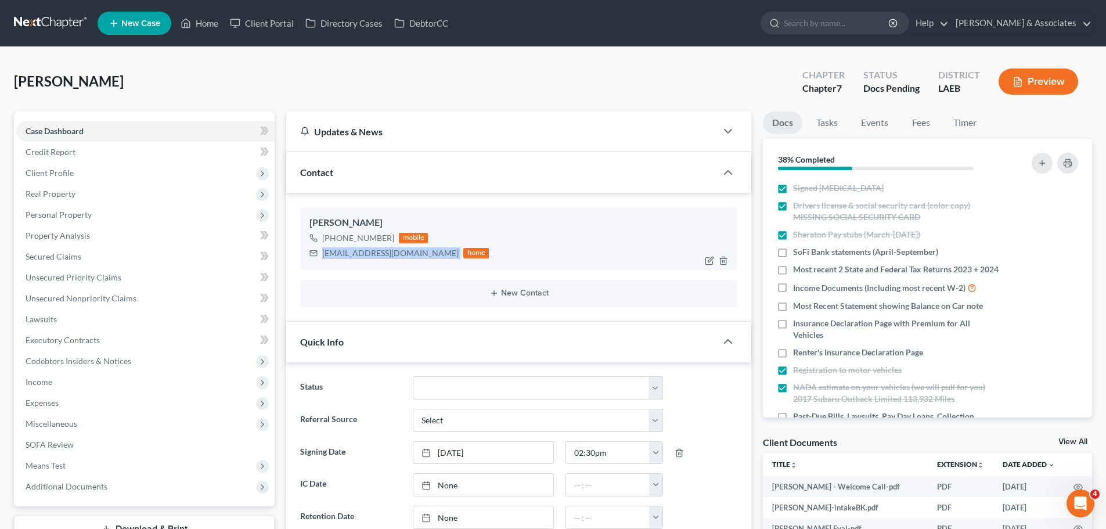
click at [379, 251] on div "kaceyhudson@yahoo.com" at bounding box center [390, 253] width 136 height 12
click at [377, 256] on div "kaceyhudson@yahoo.com" at bounding box center [390, 253] width 136 height 12
click at [365, 251] on div "kaceyhudson@yahoo.com" at bounding box center [390, 253] width 136 height 12
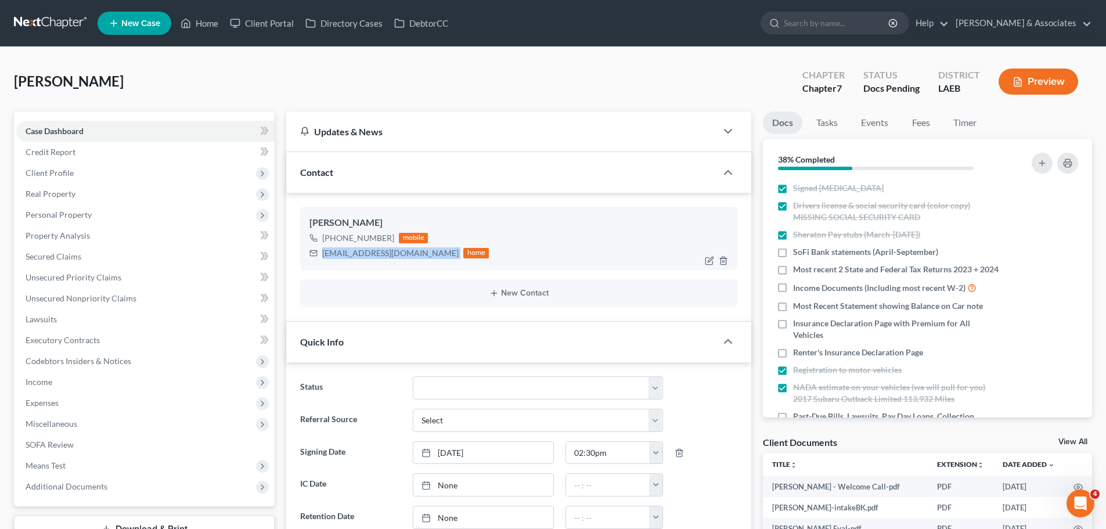
click at [365, 251] on div "kaceyhudson@yahoo.com" at bounding box center [390, 253] width 136 height 12
click at [1071, 357] on icon "button" at bounding box center [1073, 354] width 5 height 8
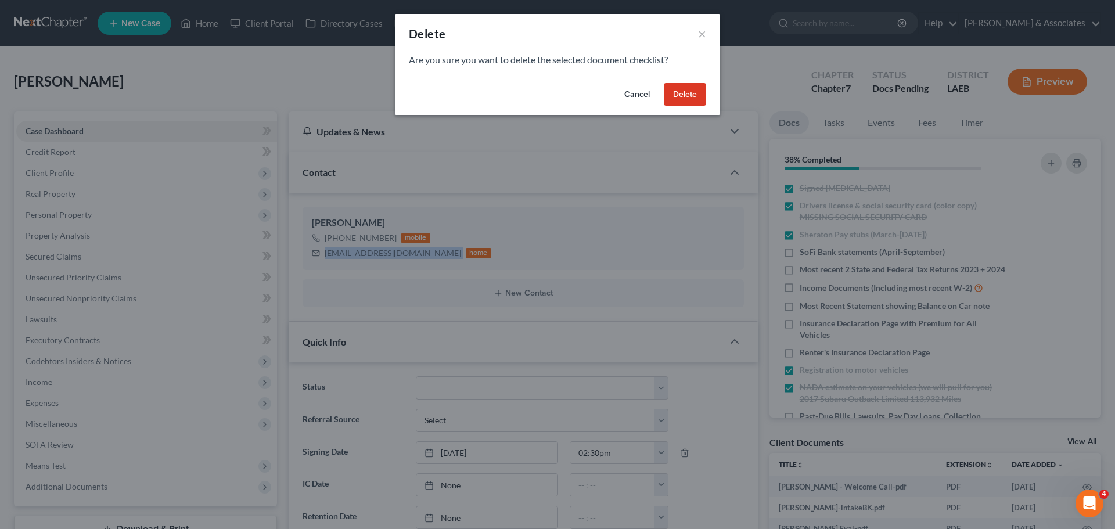
click at [685, 92] on button "Delete" at bounding box center [685, 94] width 42 height 23
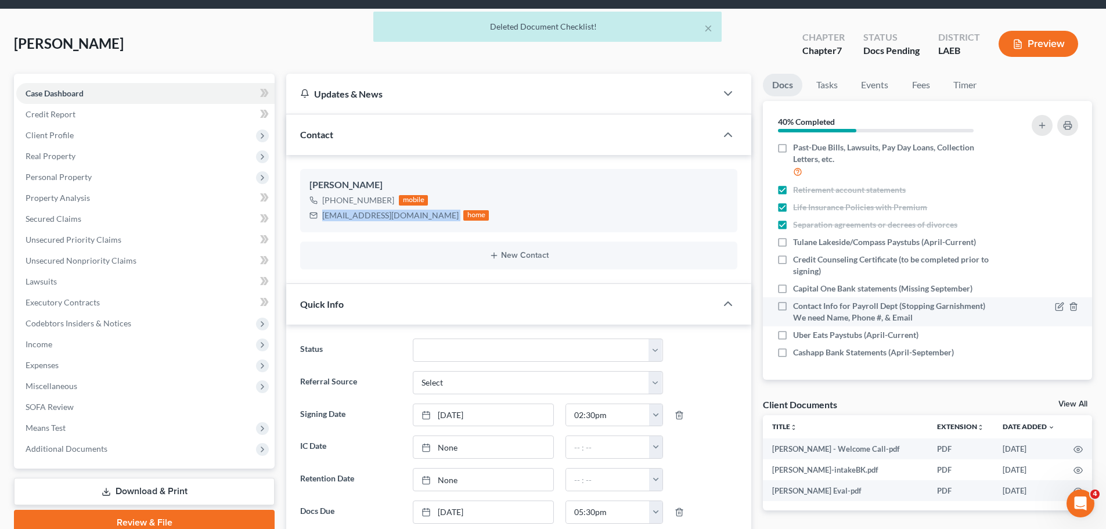
scroll to position [58, 0]
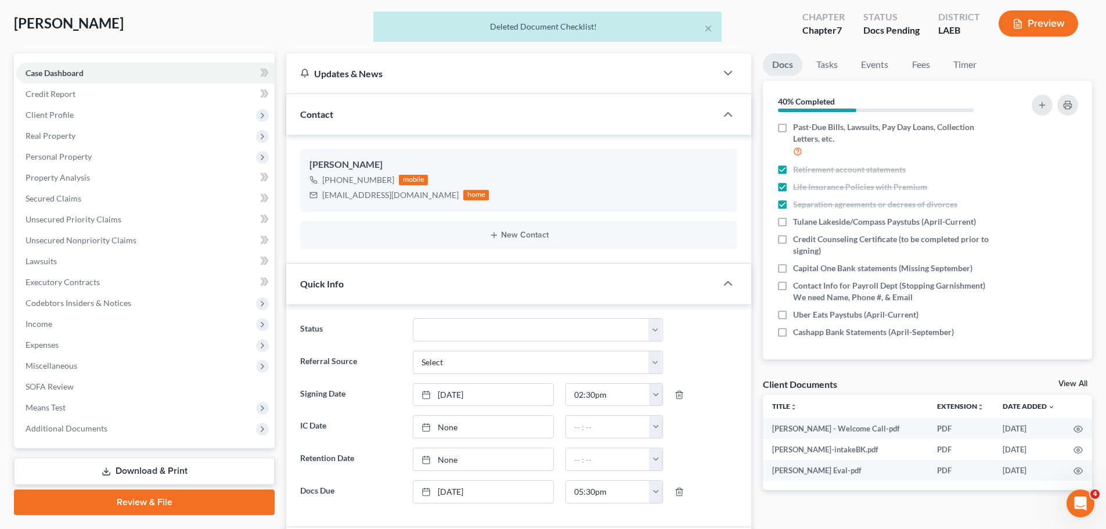
click at [960, 378] on div "Client Documents View All" at bounding box center [927, 386] width 329 height 17
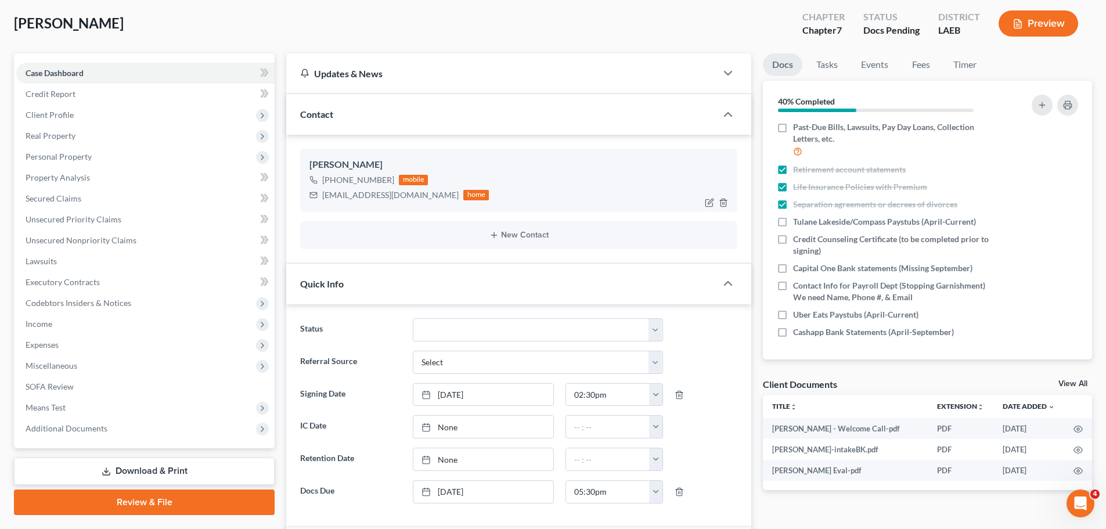
click at [375, 188] on div "kaceyhudson@yahoo.com home" at bounding box center [399, 195] width 179 height 15
click at [376, 195] on div "kaceyhudson@yahoo.com" at bounding box center [390, 195] width 136 height 12
copy div "kaceyhudson@yahoo.com"
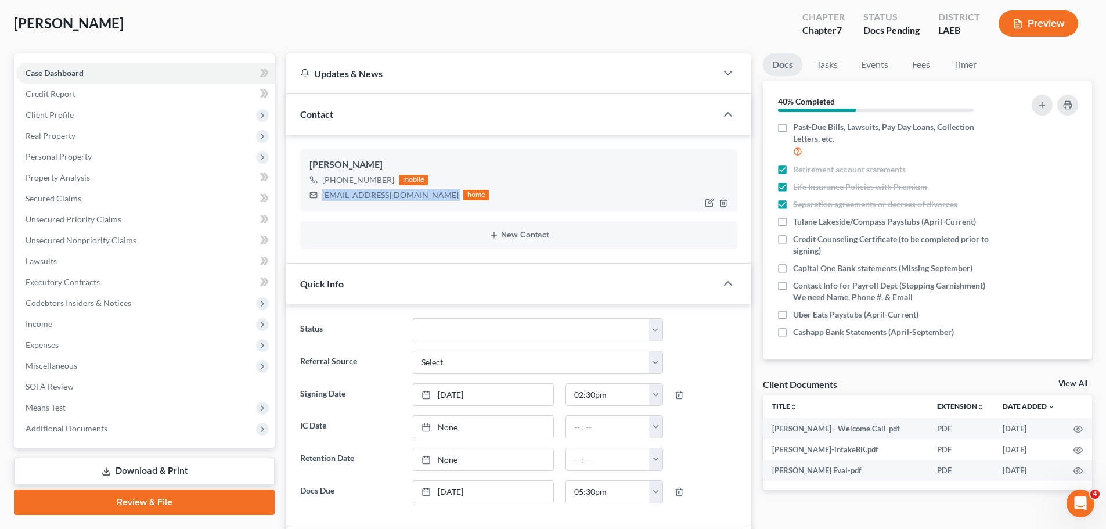
copy div "kaceyhudson@yahoo.com"
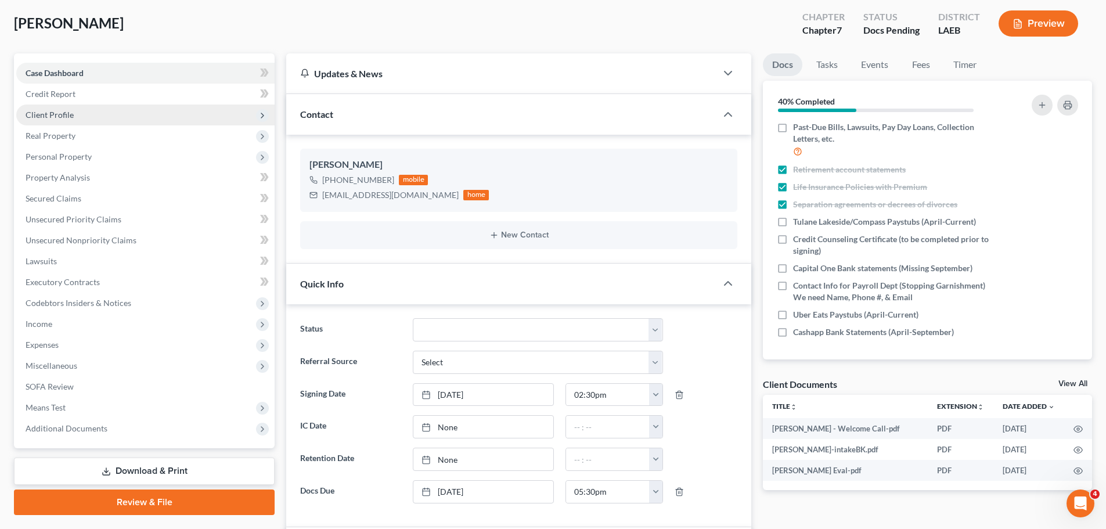
click at [60, 113] on span "Client Profile" at bounding box center [50, 115] width 48 height 10
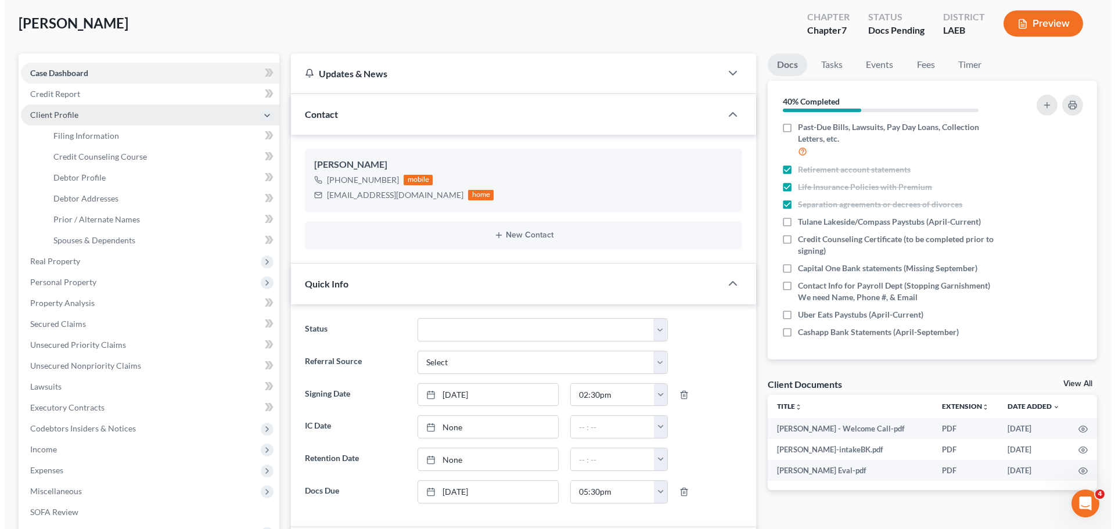
scroll to position [183, 0]
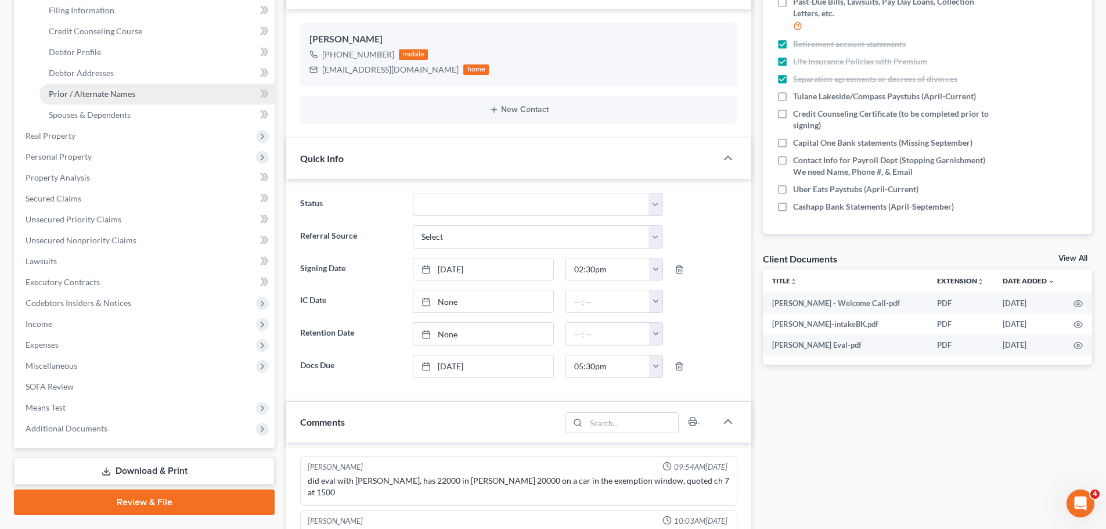
click at [120, 99] on link "Prior / Alternate Names" at bounding box center [156, 94] width 235 height 21
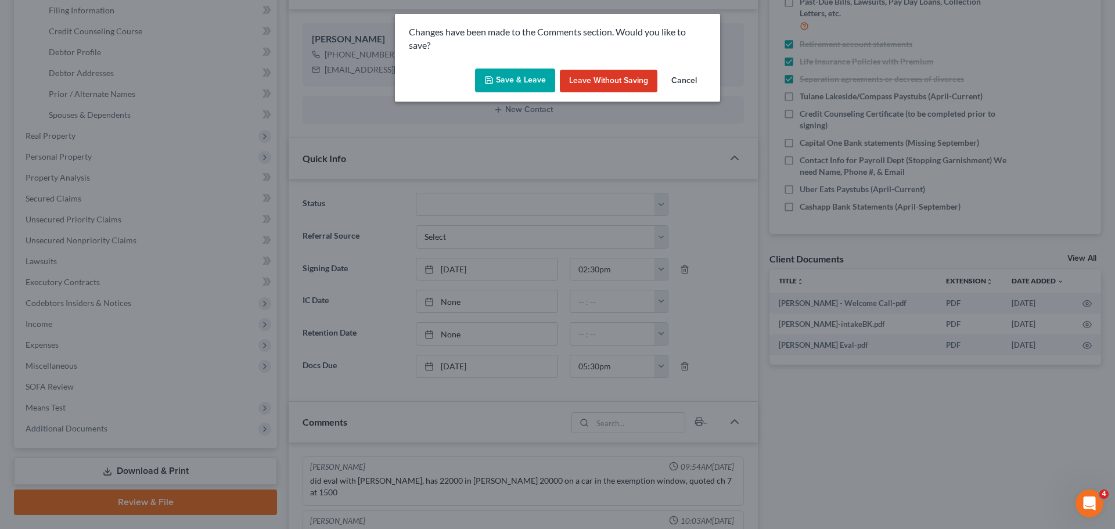
click at [527, 77] on button "Save & Leave" at bounding box center [515, 81] width 80 height 24
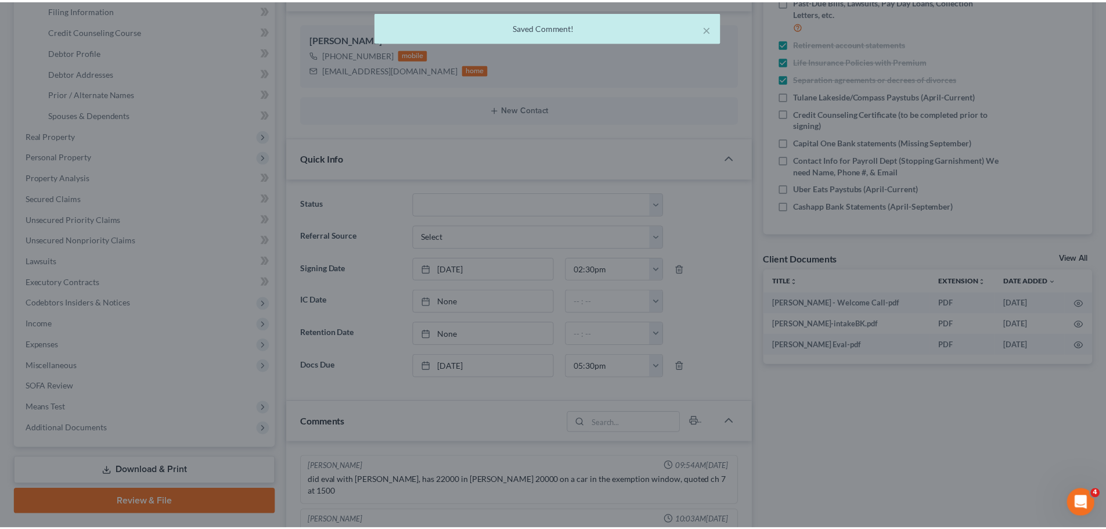
scroll to position [0, 0]
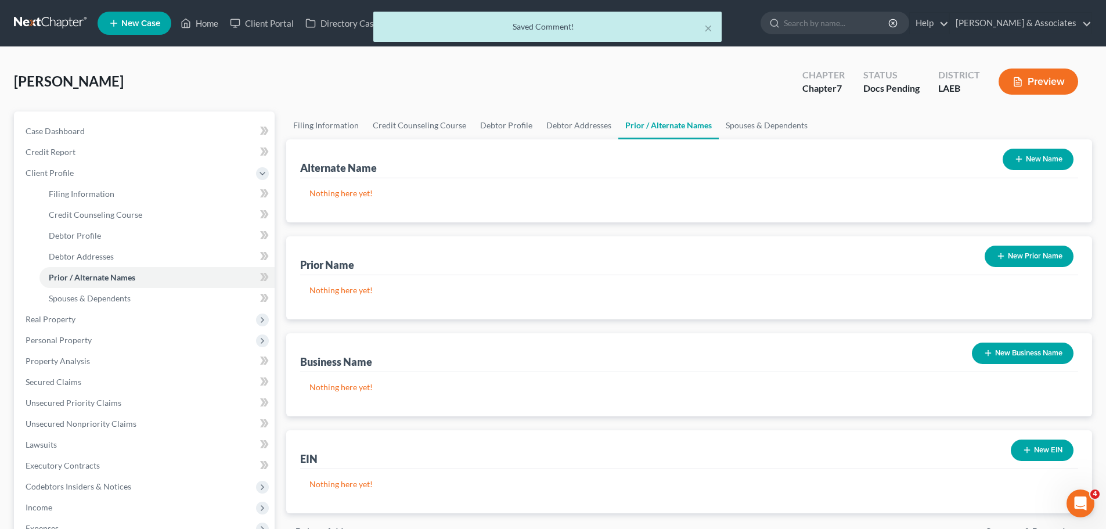
drag, startPoint x: 1019, startPoint y: 158, endPoint x: 620, endPoint y: 179, distance: 398.9
click at [1019, 158] on icon "button" at bounding box center [1018, 158] width 9 height 9
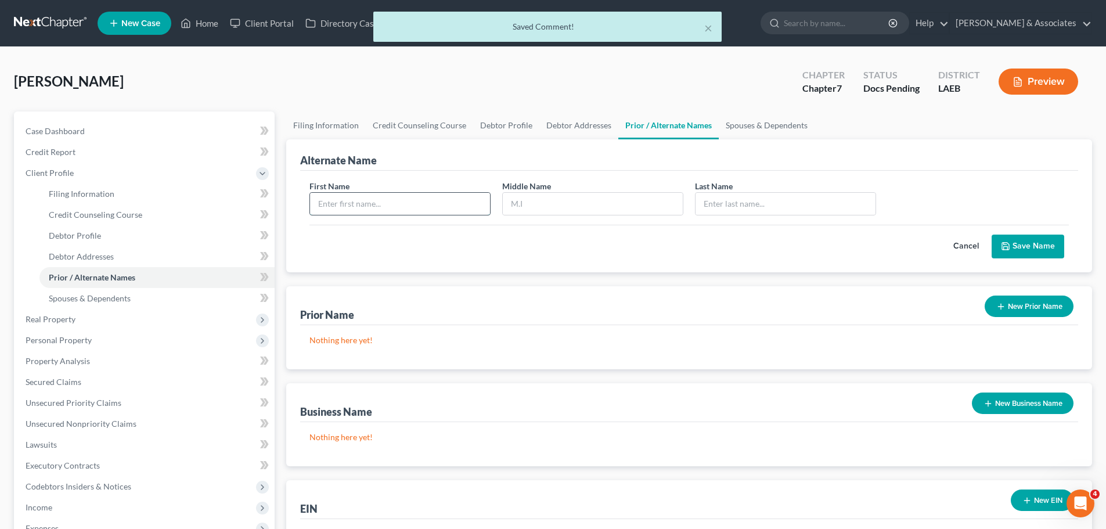
click at [404, 213] on input "text" at bounding box center [400, 204] width 180 height 22
type input "Kacey"
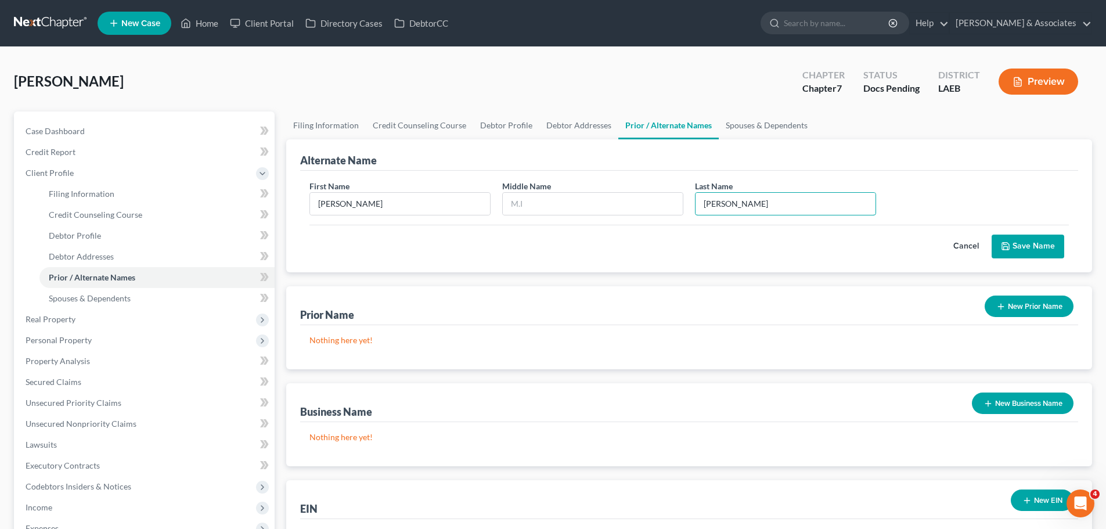
type input "Hudson"
click at [1019, 243] on button "Save Name" at bounding box center [1028, 247] width 73 height 24
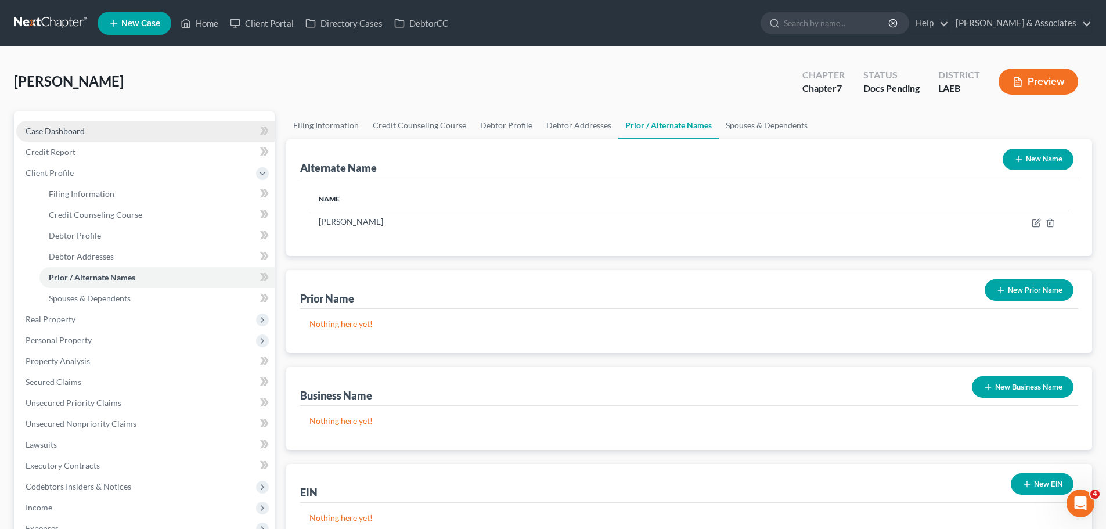
click at [155, 134] on link "Case Dashboard" at bounding box center [145, 131] width 258 height 21
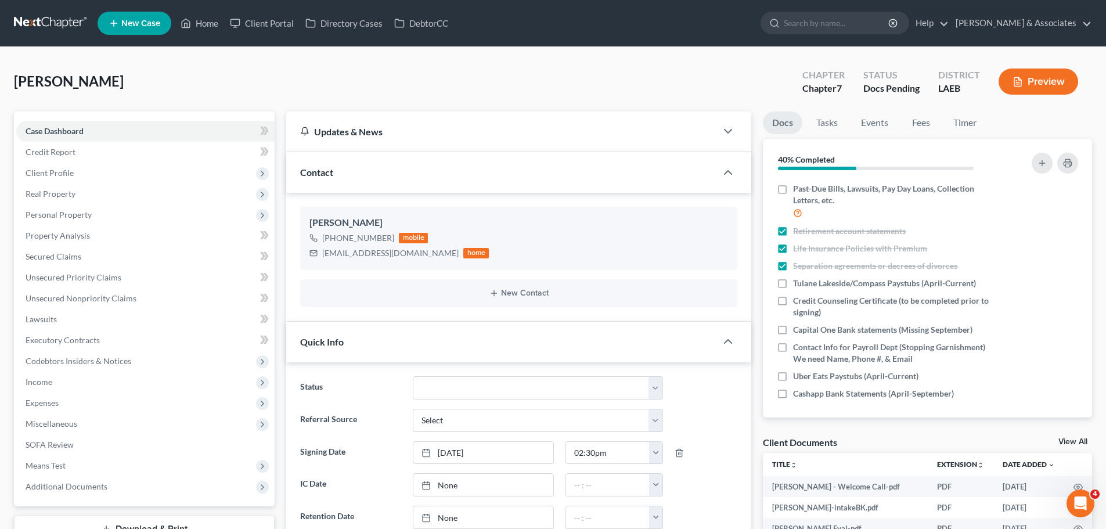
scroll to position [225, 0]
click at [1077, 161] on button "button" at bounding box center [1067, 163] width 21 height 21
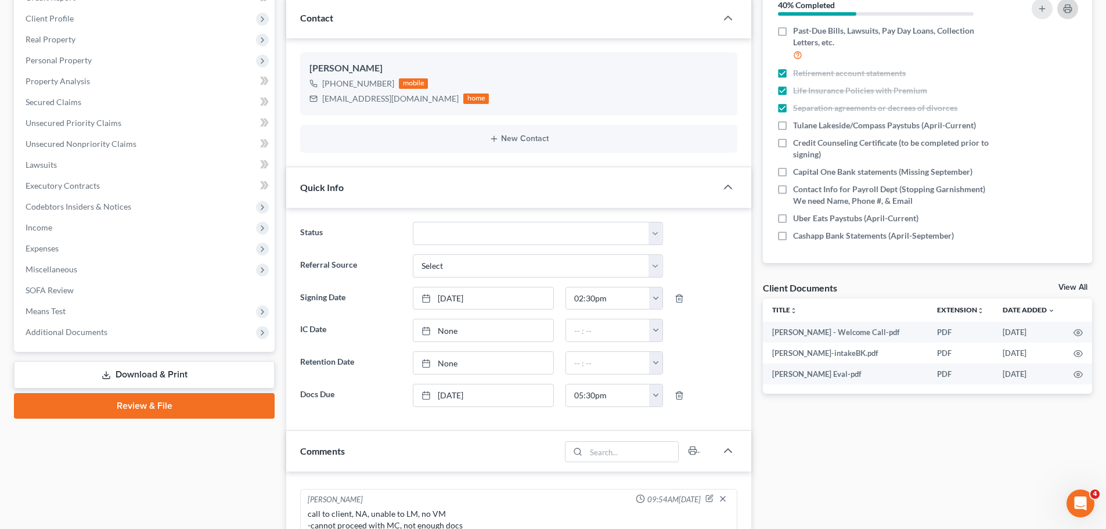
scroll to position [406, 0]
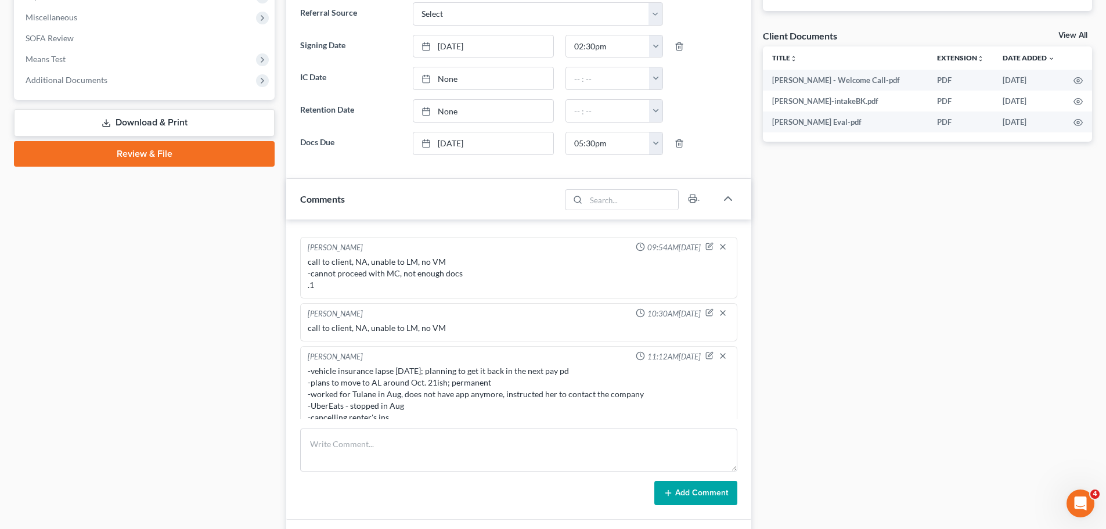
drag, startPoint x: 308, startPoint y: 358, endPoint x: 1057, endPoint y: 324, distance: 750.4
click at [308, 365] on div "-vehicle insurance lapse 9.26.25; planning to get it back in the next pay pd -p…" at bounding box center [519, 394] width 422 height 58
click at [566, 365] on div "-vehicle insurance lapse 9.26.25; planning to get it back in the next pay pd -p…" at bounding box center [519, 394] width 422 height 58
click at [392, 367] on div "-vehicle insurance lapse 9.26.25; planning to get it back in the next pay pd -p…" at bounding box center [519, 394] width 422 height 58
click at [322, 365] on div "-vehicle insurance lapse 9.26.25; planning to get it back in the next pay pd -p…" at bounding box center [519, 394] width 422 height 58
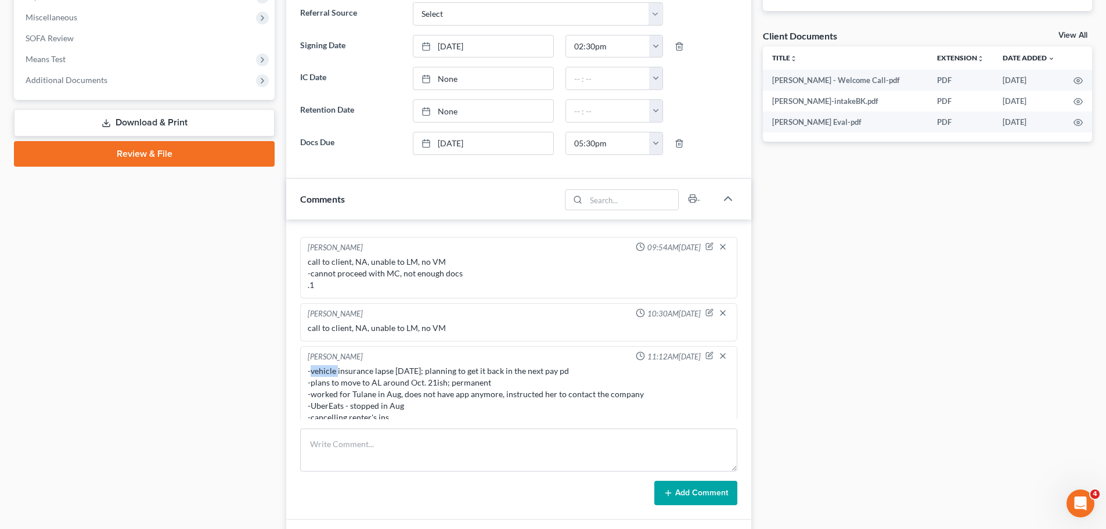
click at [322, 365] on div "-vehicle insurance lapse 9.26.25; planning to get it back in the next pay pd -p…" at bounding box center [519, 394] width 422 height 58
click at [349, 365] on div "-vehicle insurance lapse 9.26.25; planning to get it back in the next pay pd -p…" at bounding box center [519, 394] width 422 height 58
click at [708, 352] on icon "button" at bounding box center [710, 354] width 5 height 5
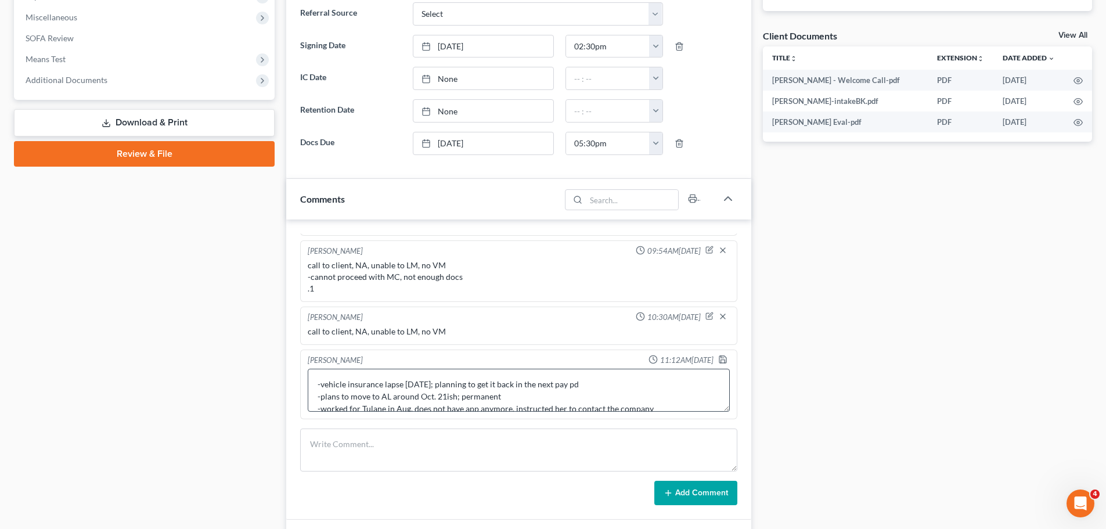
scroll to position [377, 0]
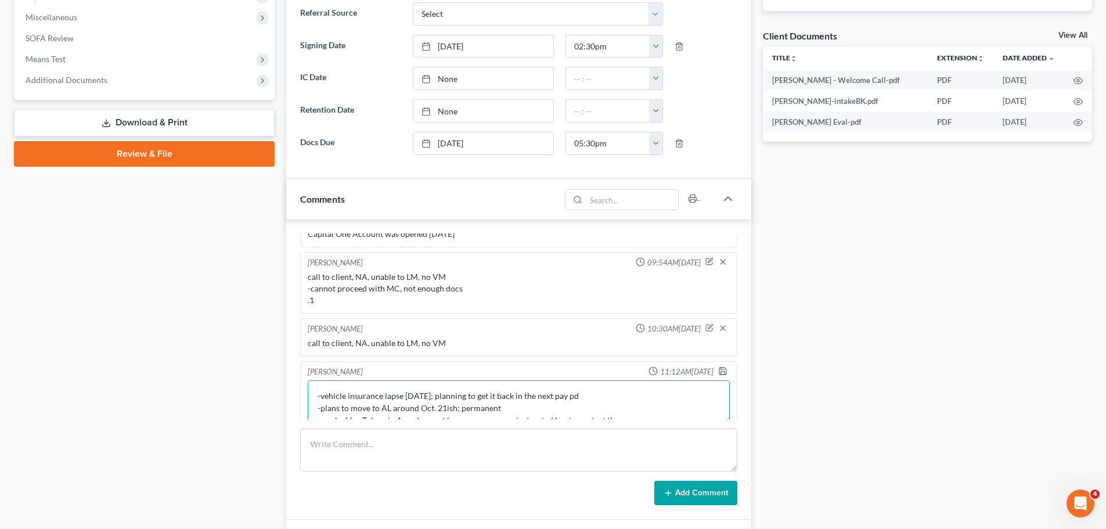
click at [408, 395] on textarea "-vehicle insurance lapse 9.26.25; planning to get it back in the next pay pd -p…" at bounding box center [519, 401] width 422 height 43
click at [315, 384] on textarea "-vehicle insurance lapse 9.26.25; planning to get it back in the next pay pd -p…" at bounding box center [519, 401] width 422 height 43
click at [506, 394] on textarea "call from client - 15min -vehicle insurance lapse 9.26.25; planning to get it b…" at bounding box center [519, 401] width 422 height 43
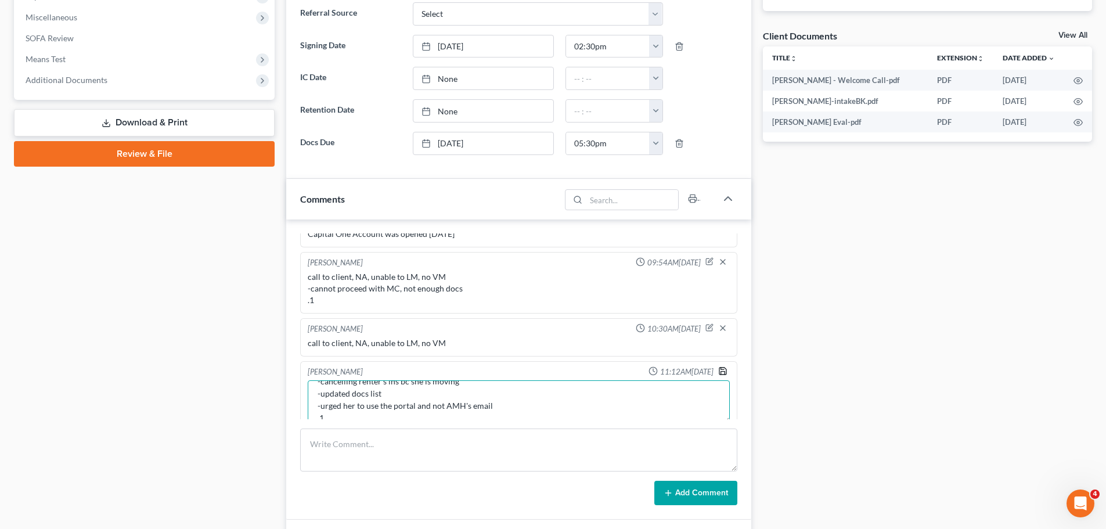
type textarea "call from client - 15min -vehicle insurance lapse 9.26.25; planning to get it b…"
click at [721, 371] on polyline "button" at bounding box center [723, 372] width 4 height 3
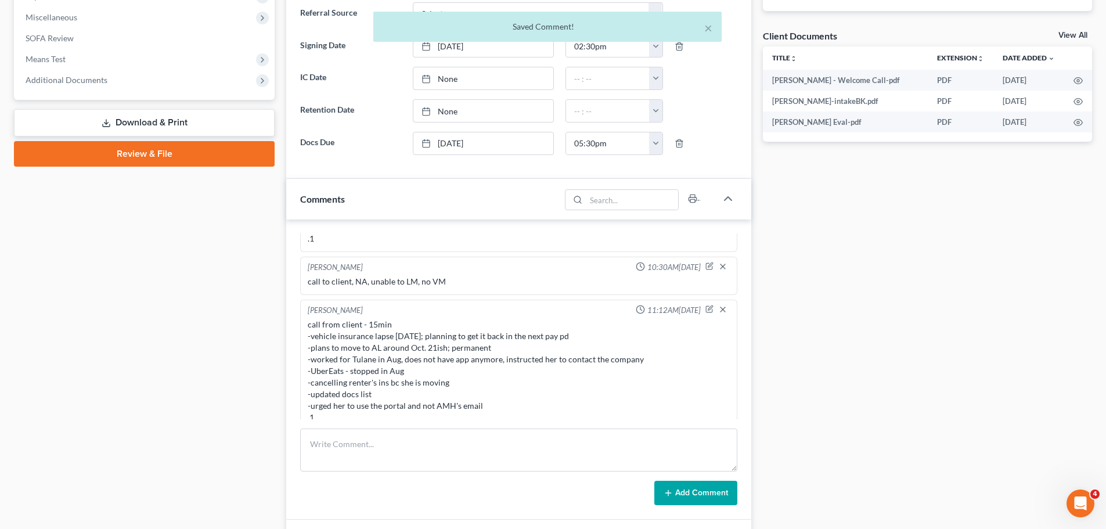
scroll to position [0, 0]
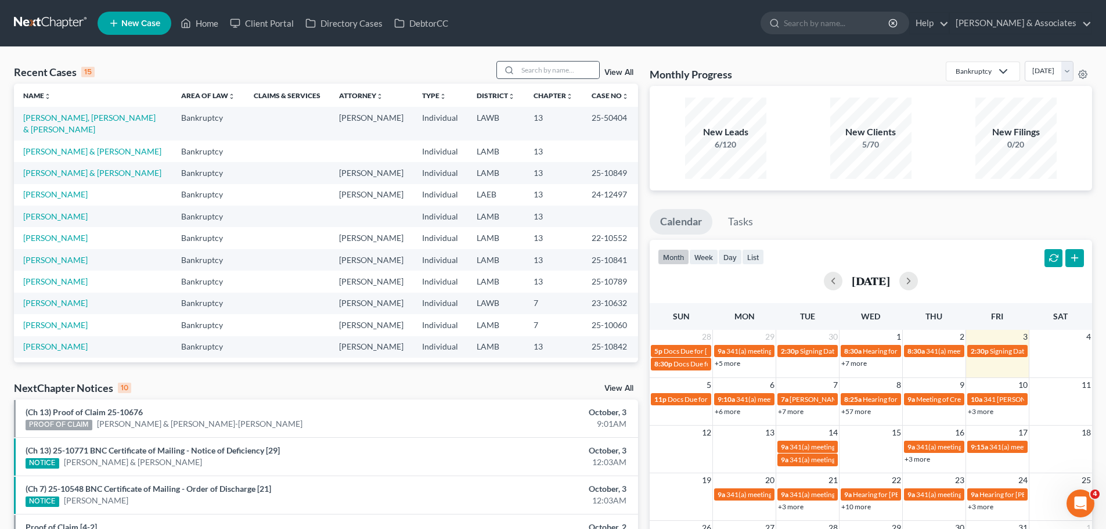
click at [512, 68] on icon at bounding box center [509, 70] width 9 height 9
click at [527, 62] on input "search" at bounding box center [558, 70] width 81 height 17
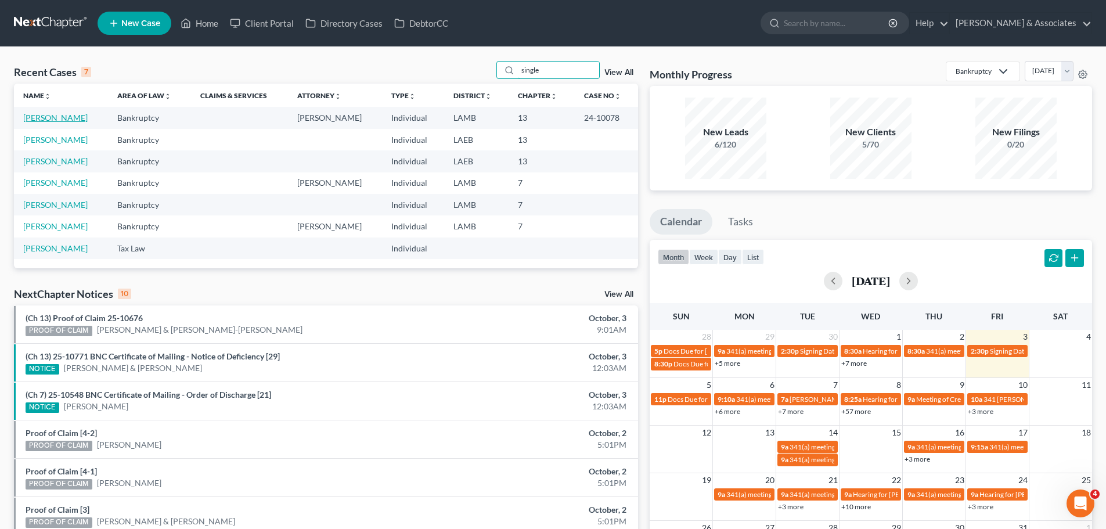
type input "single"
click at [39, 120] on link "[PERSON_NAME]" at bounding box center [55, 118] width 64 height 10
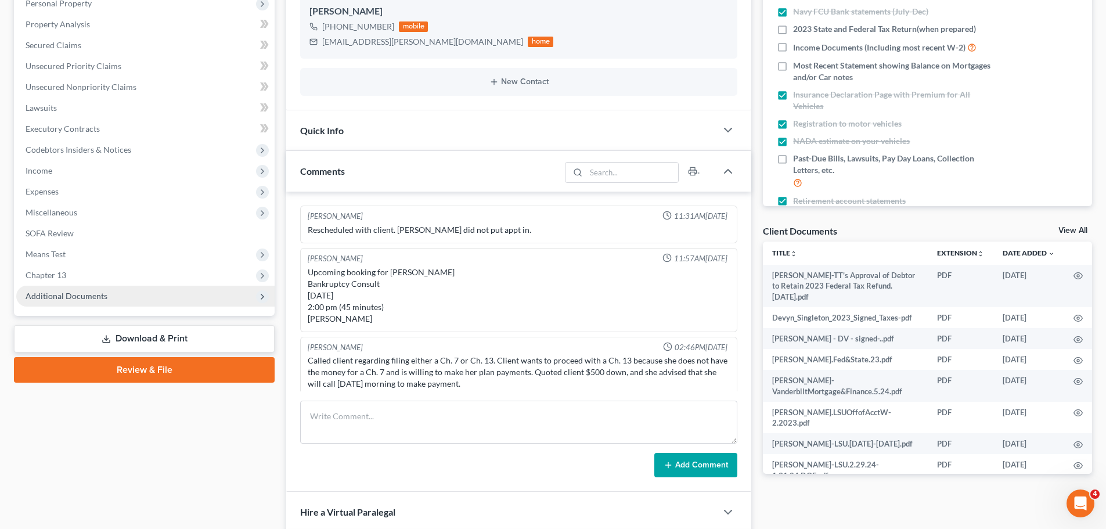
scroll to position [290, 0]
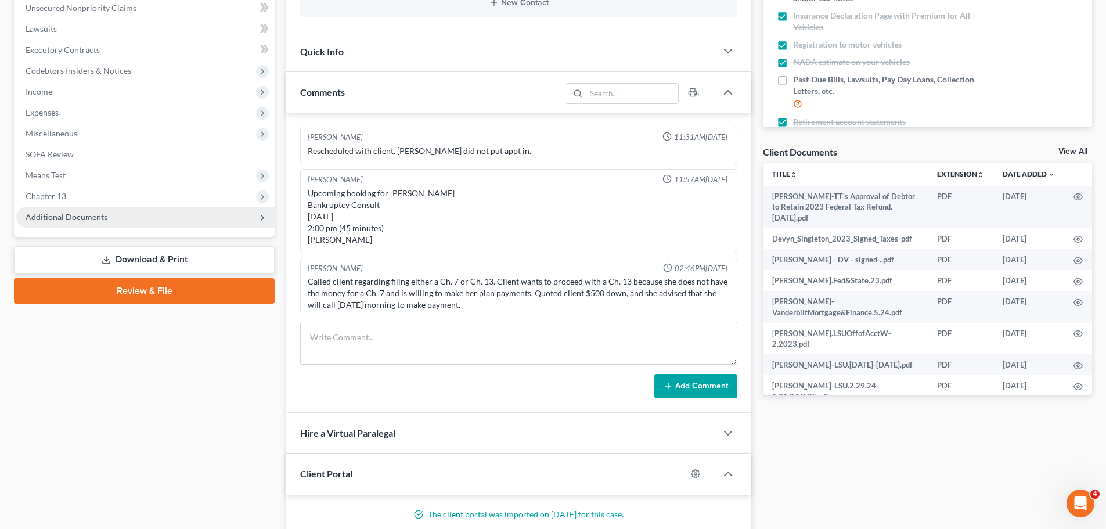
click at [65, 220] on span "Additional Documents" at bounding box center [67, 217] width 82 height 10
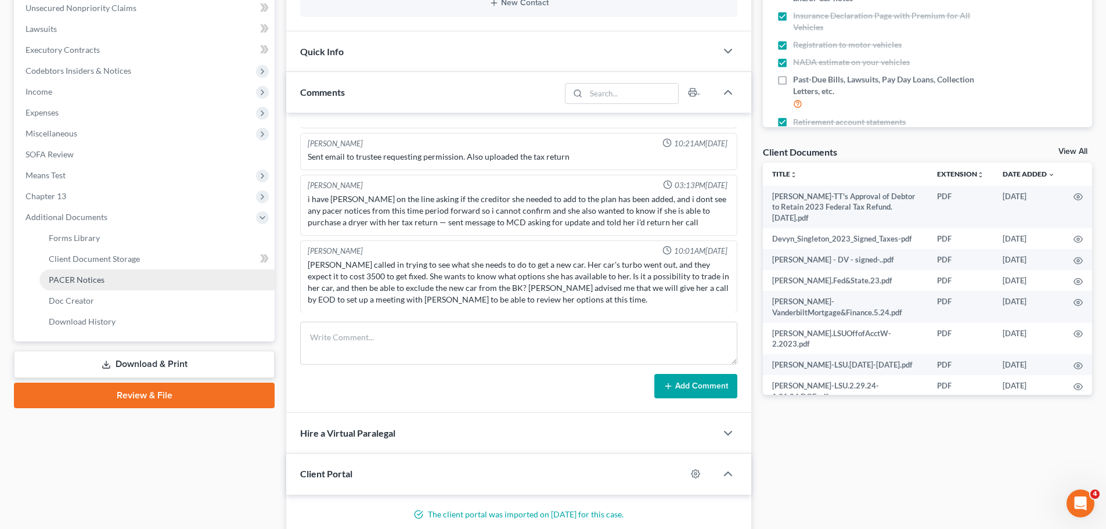
scroll to position [411, 0]
click at [103, 285] on link "PACER Notices" at bounding box center [156, 279] width 235 height 21
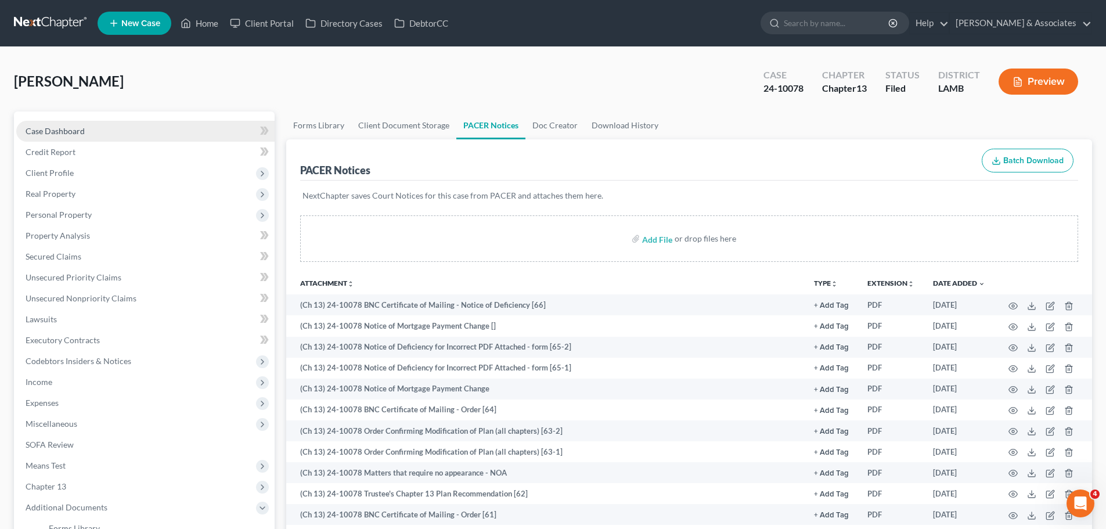
click at [113, 129] on link "Case Dashboard" at bounding box center [145, 131] width 258 height 21
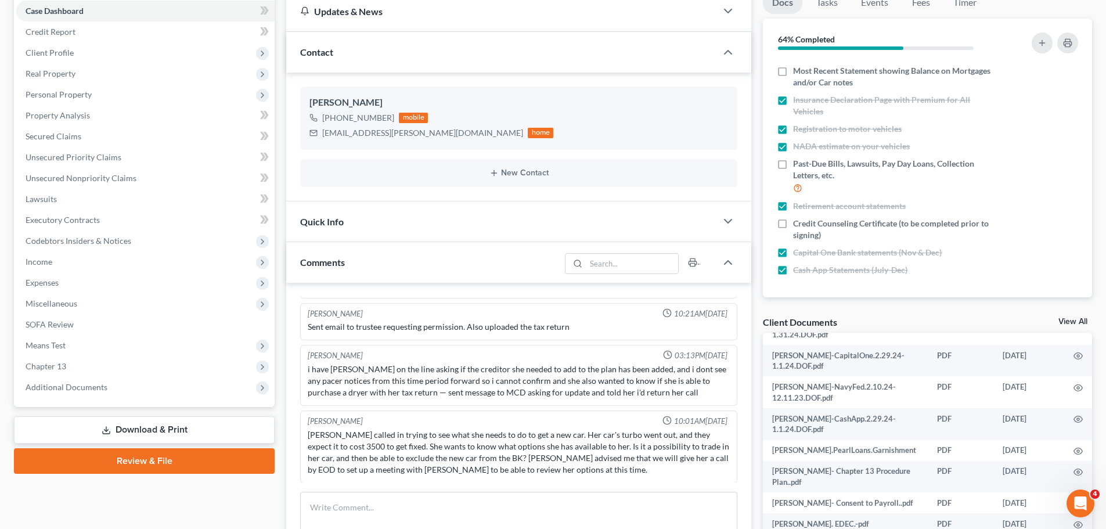
scroll to position [174, 0]
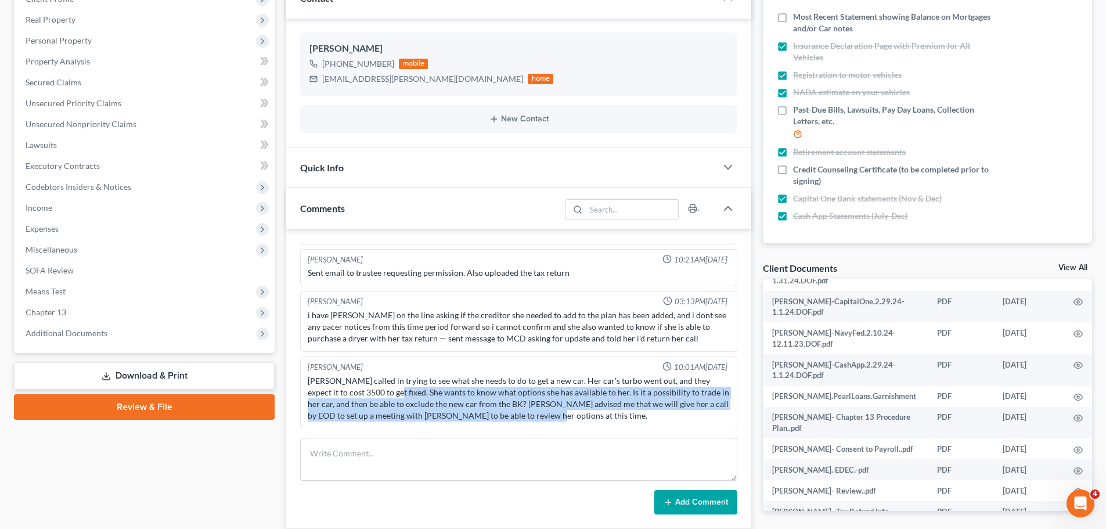
drag, startPoint x: 552, startPoint y: 416, endPoint x: 370, endPoint y: 395, distance: 183.0
click at [370, 395] on div "[PERSON_NAME] called in trying to see what she needs to do to get a new car. He…" at bounding box center [519, 398] width 422 height 46
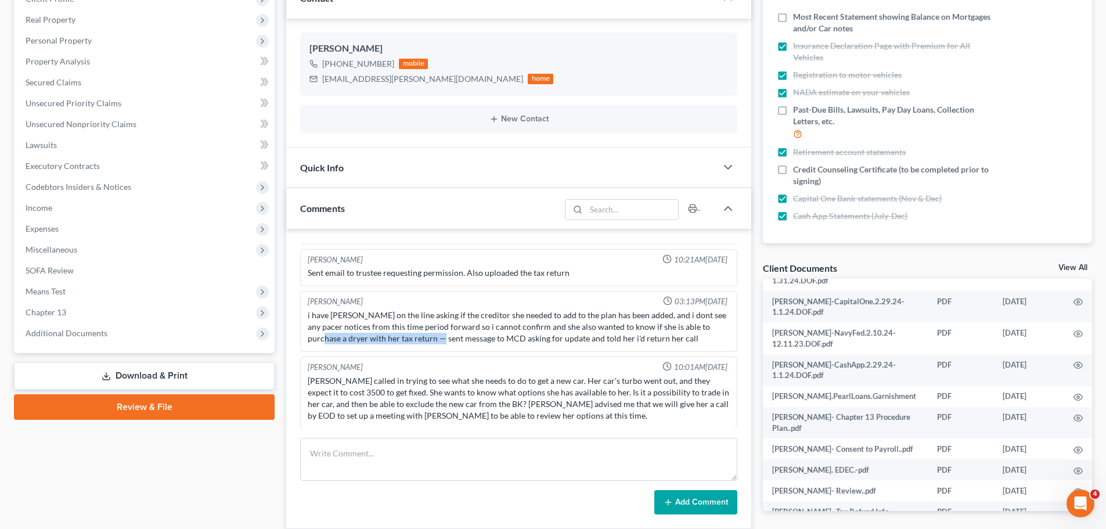
drag, startPoint x: 318, startPoint y: 336, endPoint x: 438, endPoint y: 336, distance: 120.2
click at [438, 336] on div "i have [PERSON_NAME] on the line asking if the creditor she needed to add to th…" at bounding box center [519, 327] width 422 height 35
click at [255, 469] on div "Case Dashboard Payments Invoices Payments Payments Credit Report Client Profile" at bounding box center [144, 511] width 272 height 1149
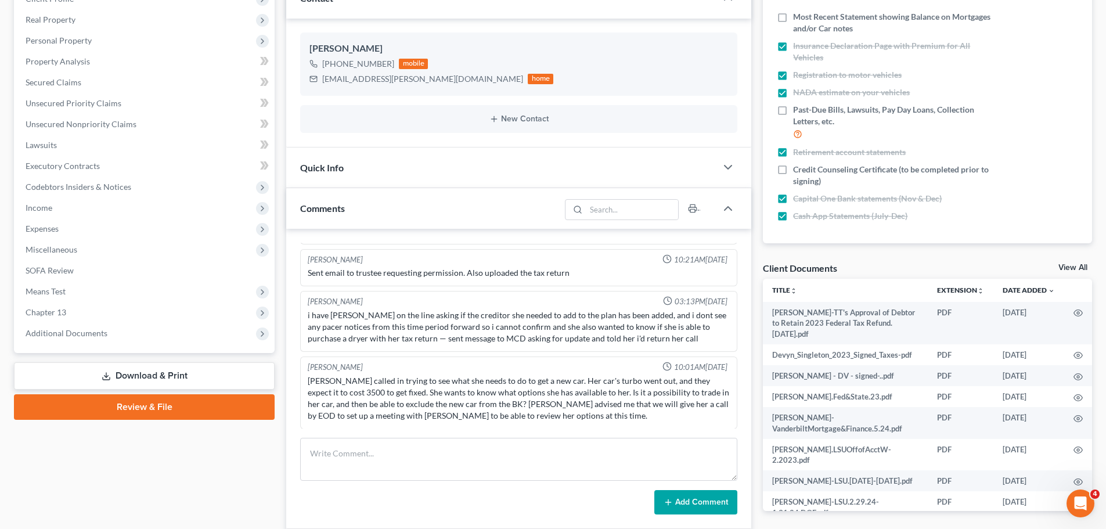
click at [188, 499] on div "Case Dashboard Payments Invoices Payments Payments Credit Report Client Profile" at bounding box center [144, 511] width 272 height 1149
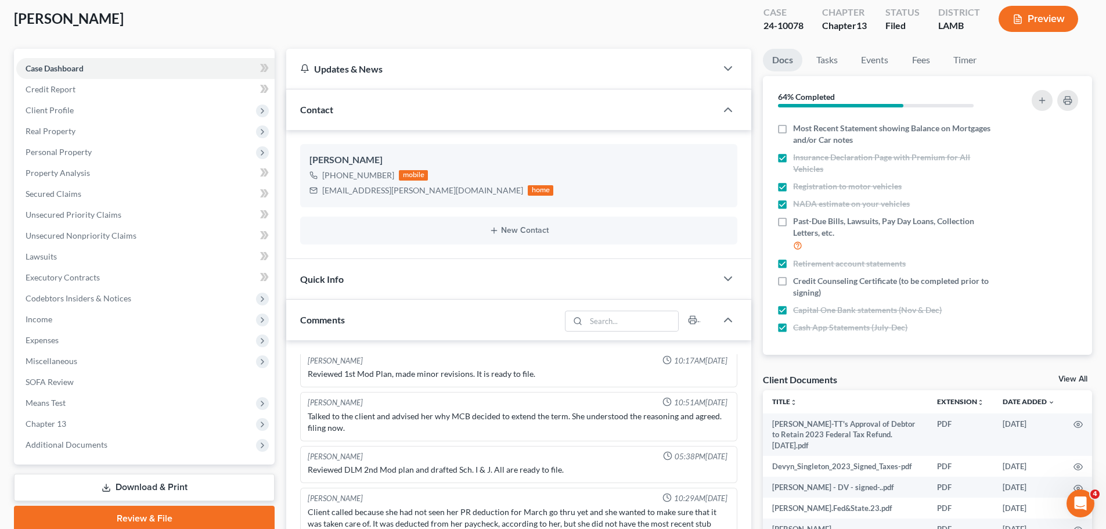
scroll to position [0, 0]
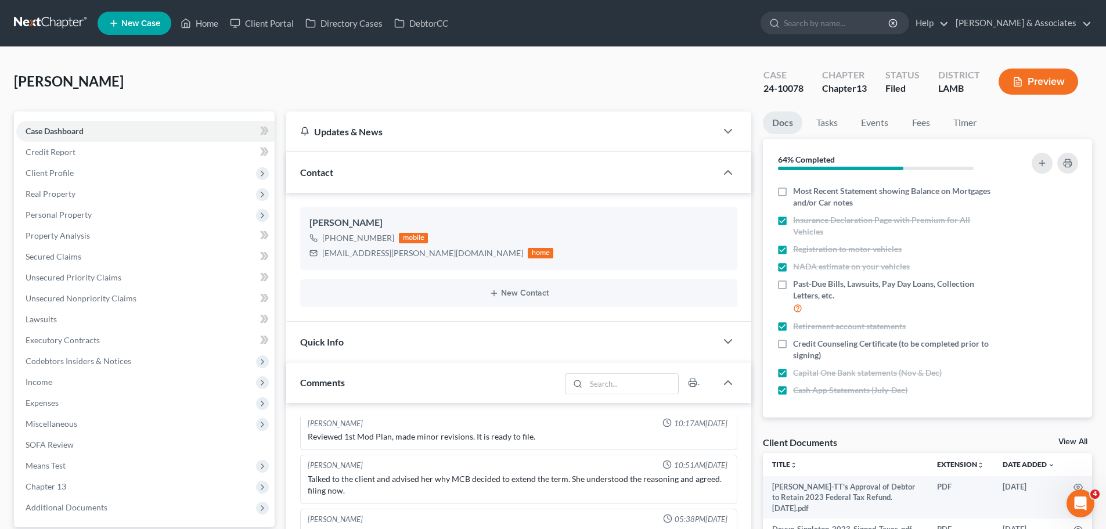
click at [509, 490] on div "Talked to the client and advised her why MCB decided to extend the term. She un…" at bounding box center [519, 484] width 422 height 23
